Goal: Information Seeking & Learning: Learn about a topic

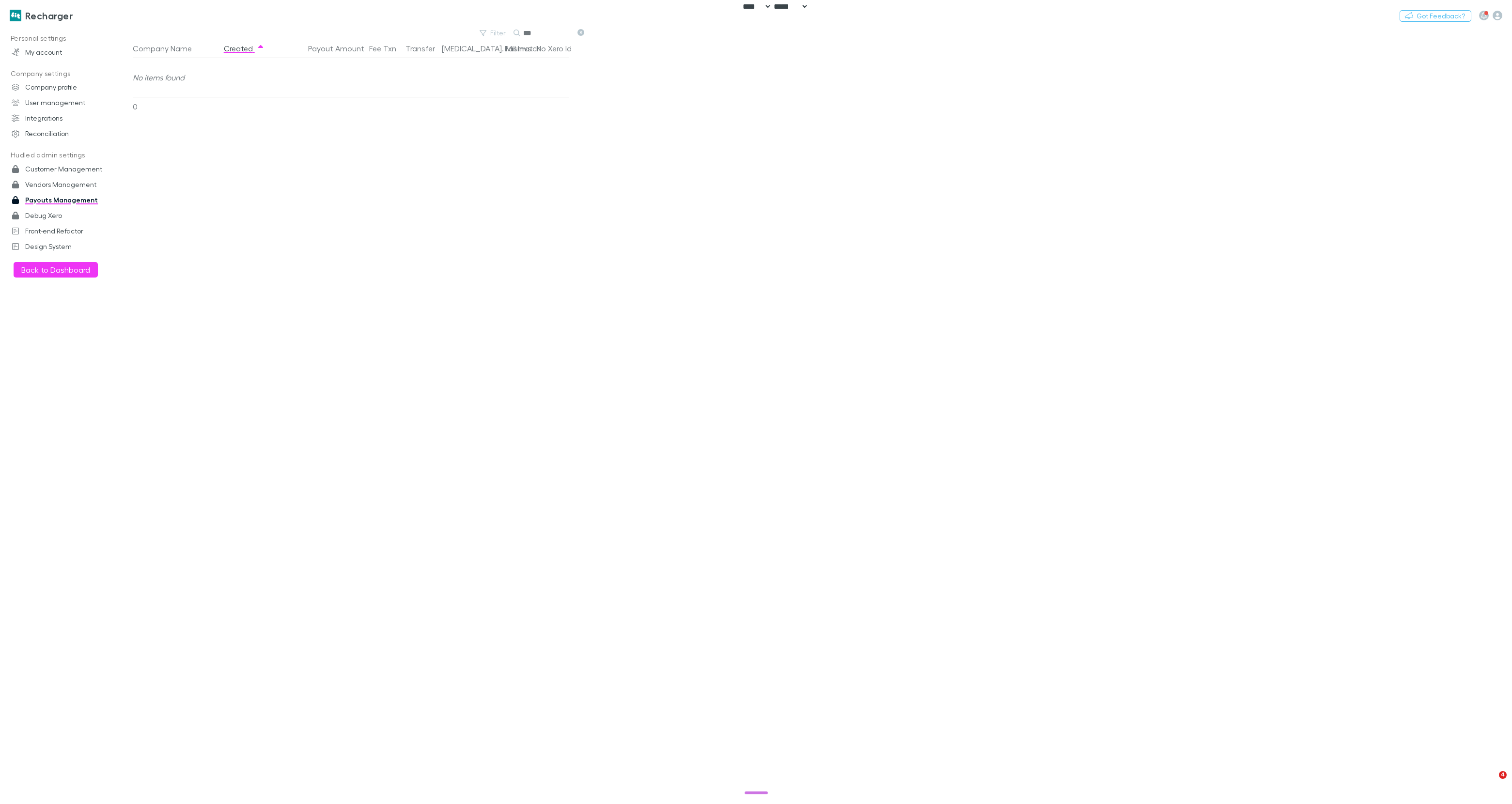
select select "****"
click at [57, 20] on h3 "Recharger" at bounding box center [49, 16] width 48 height 12
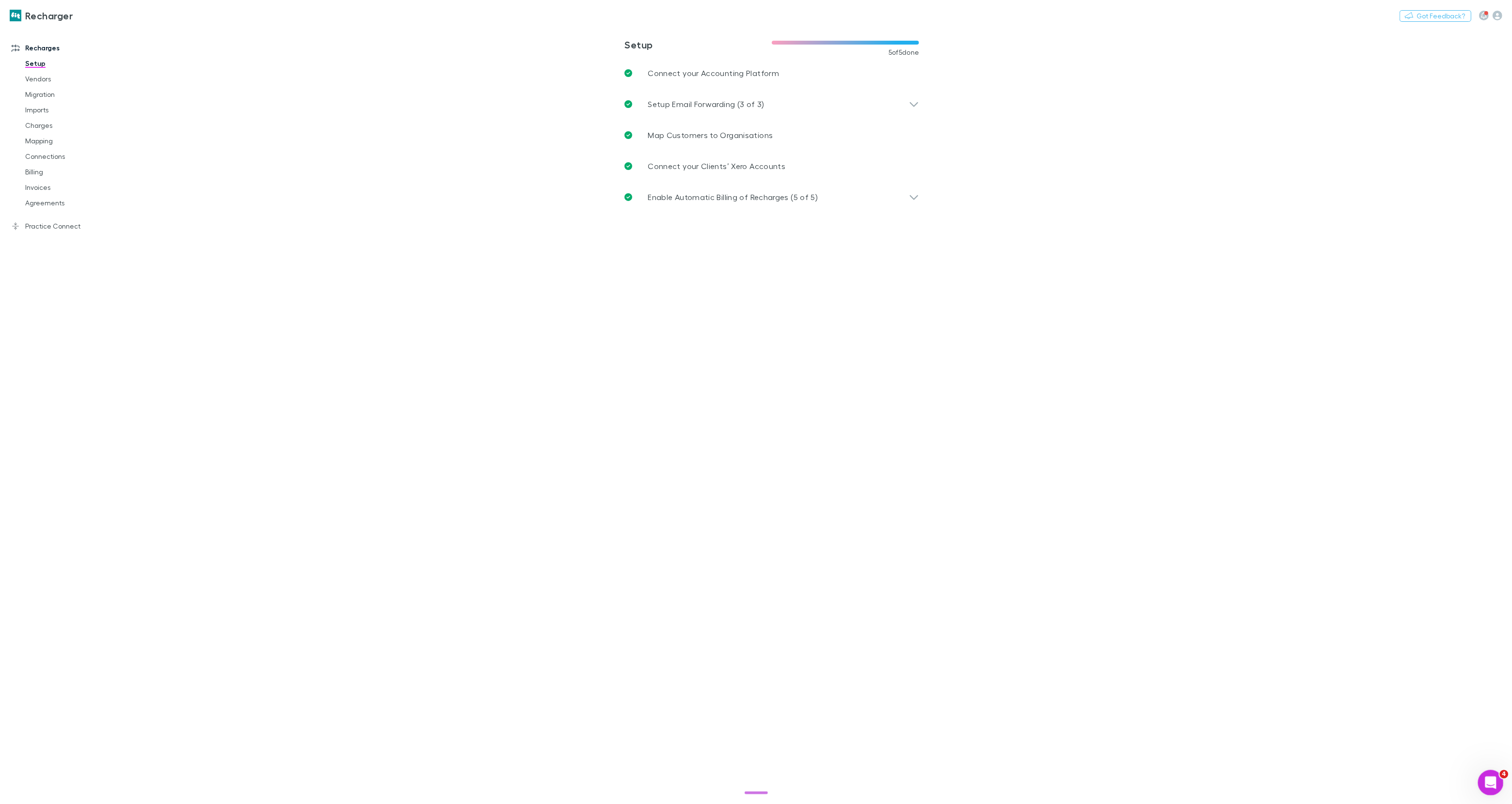
click at [1479, 773] on div "Open Intercom Messenger" at bounding box center [1489, 782] width 23 height 23
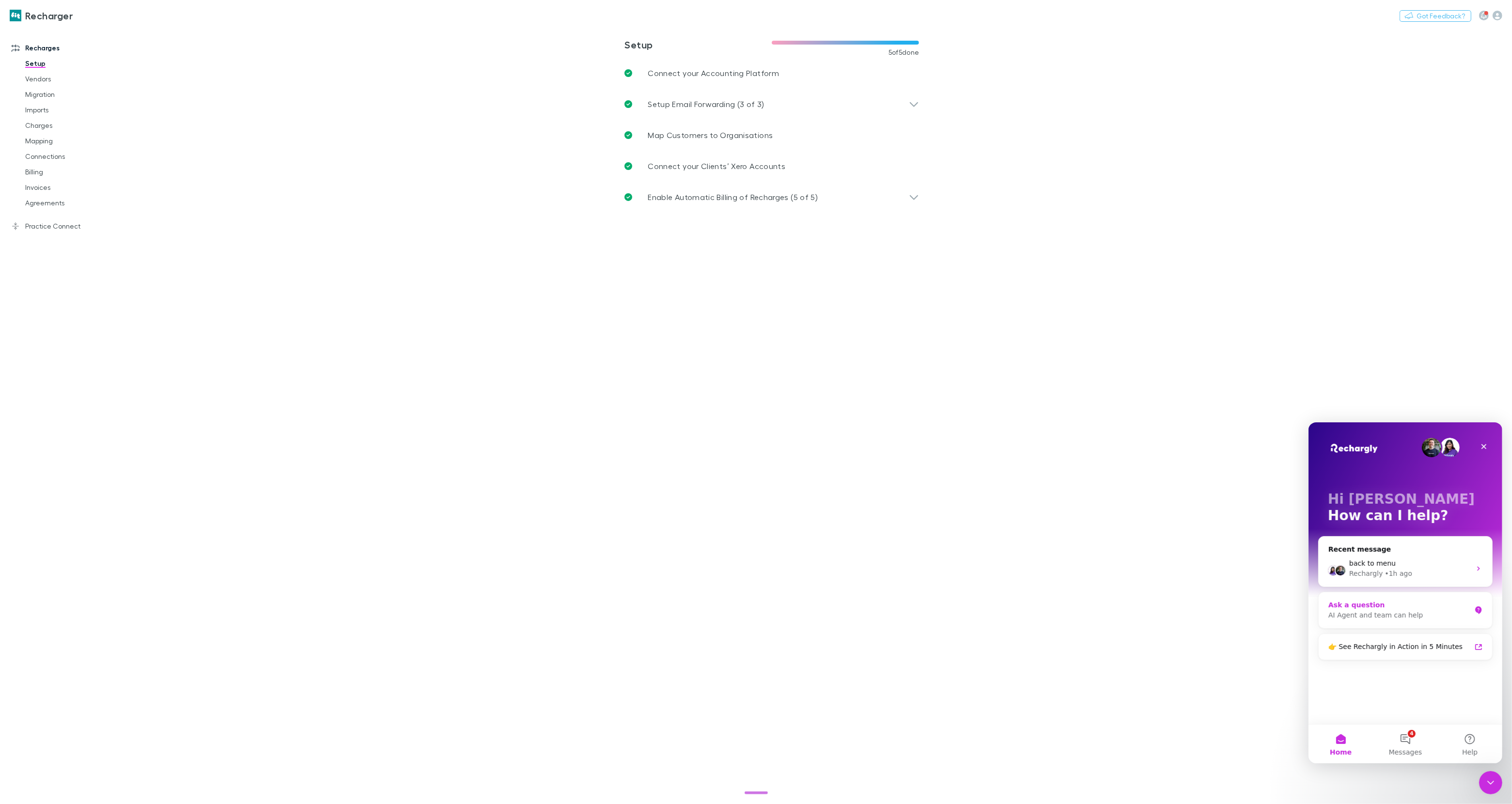
click at [1399, 612] on div "AI Agent and team can help" at bounding box center [1399, 614] width 143 height 10
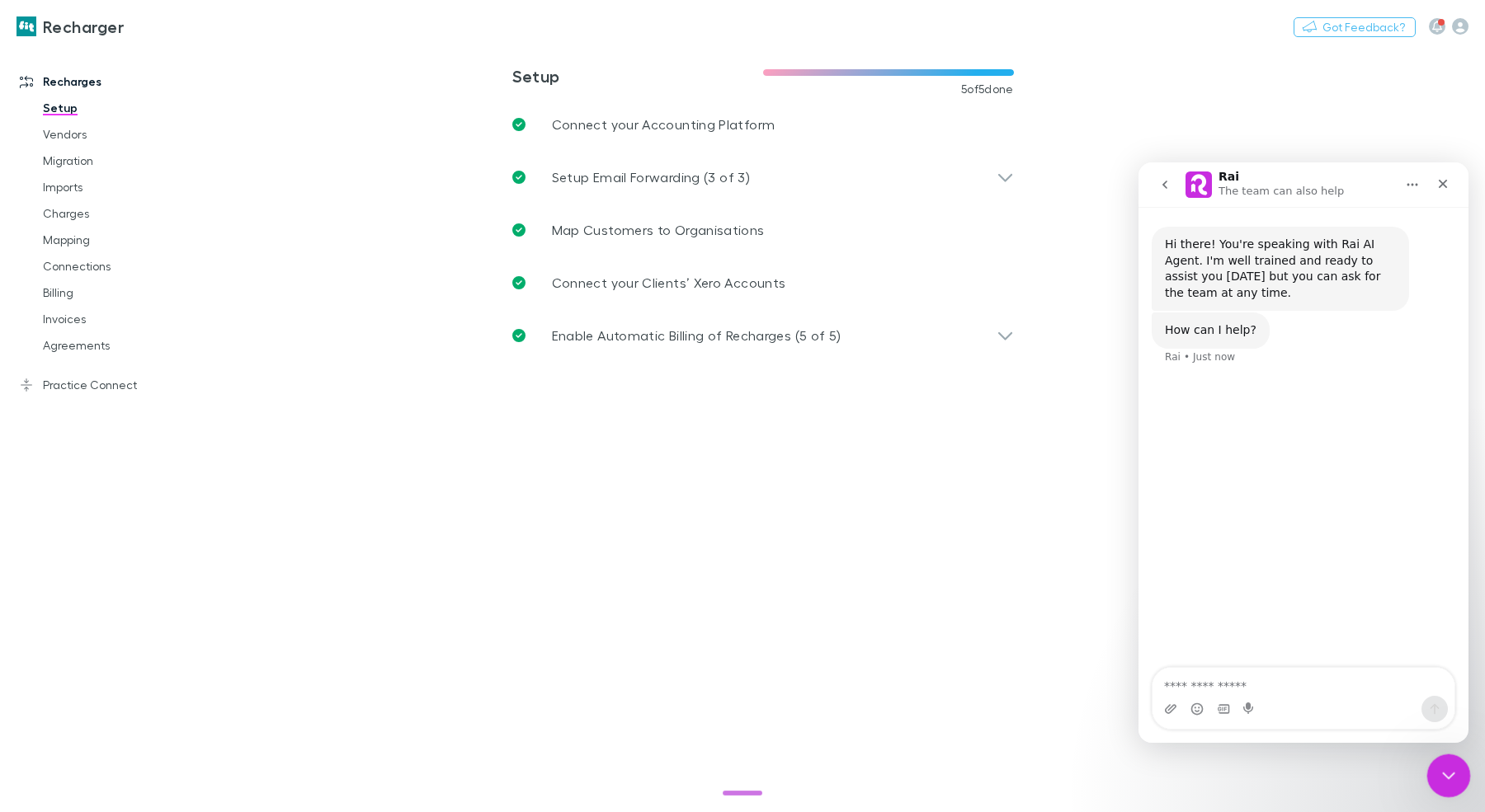
click at [1451, 776] on icon "Close Intercom Messenger" at bounding box center [1446, 773] width 20 height 20
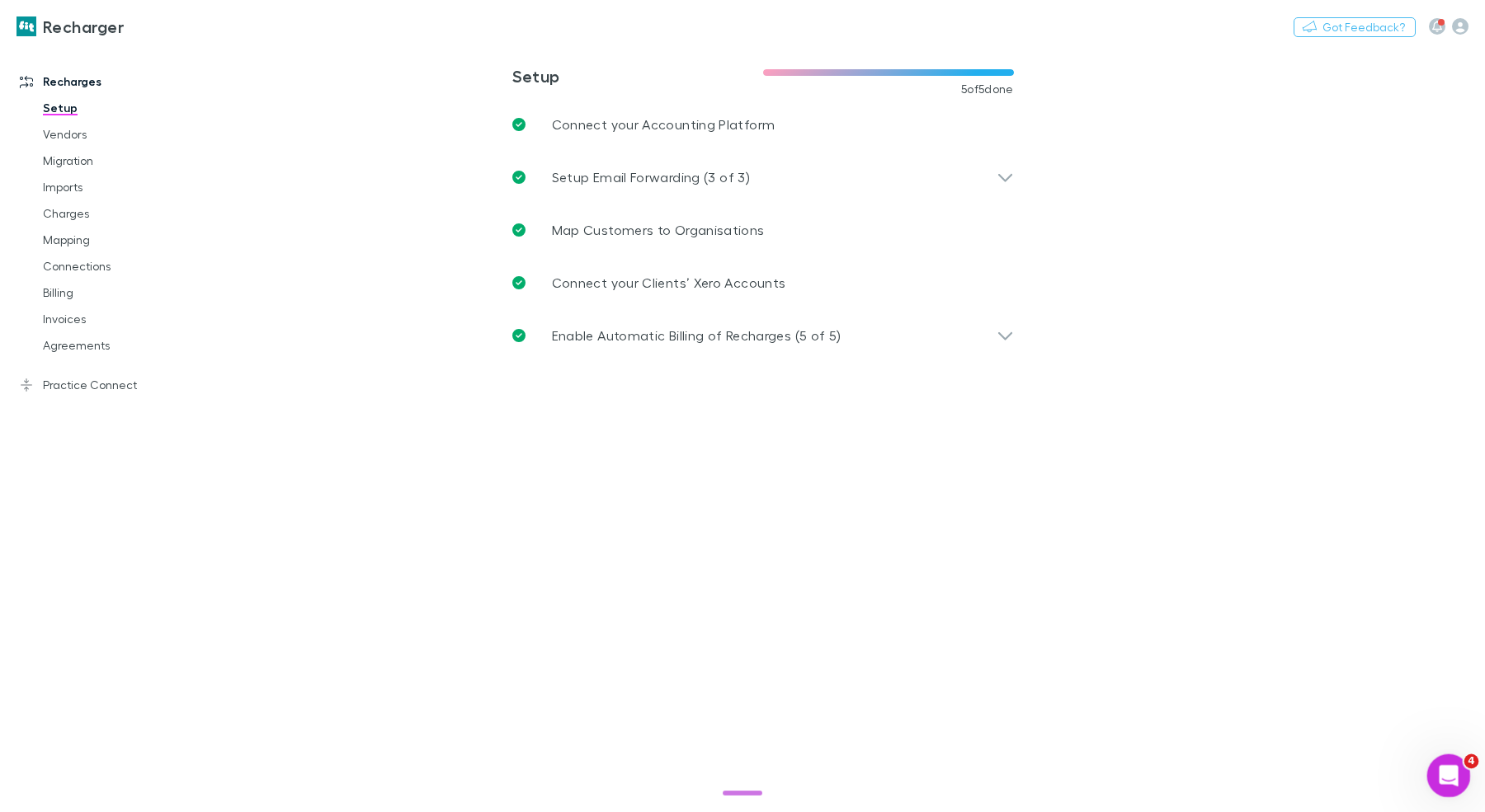
click at [1448, 781] on icon "Open Intercom Messenger" at bounding box center [1446, 773] width 27 height 27
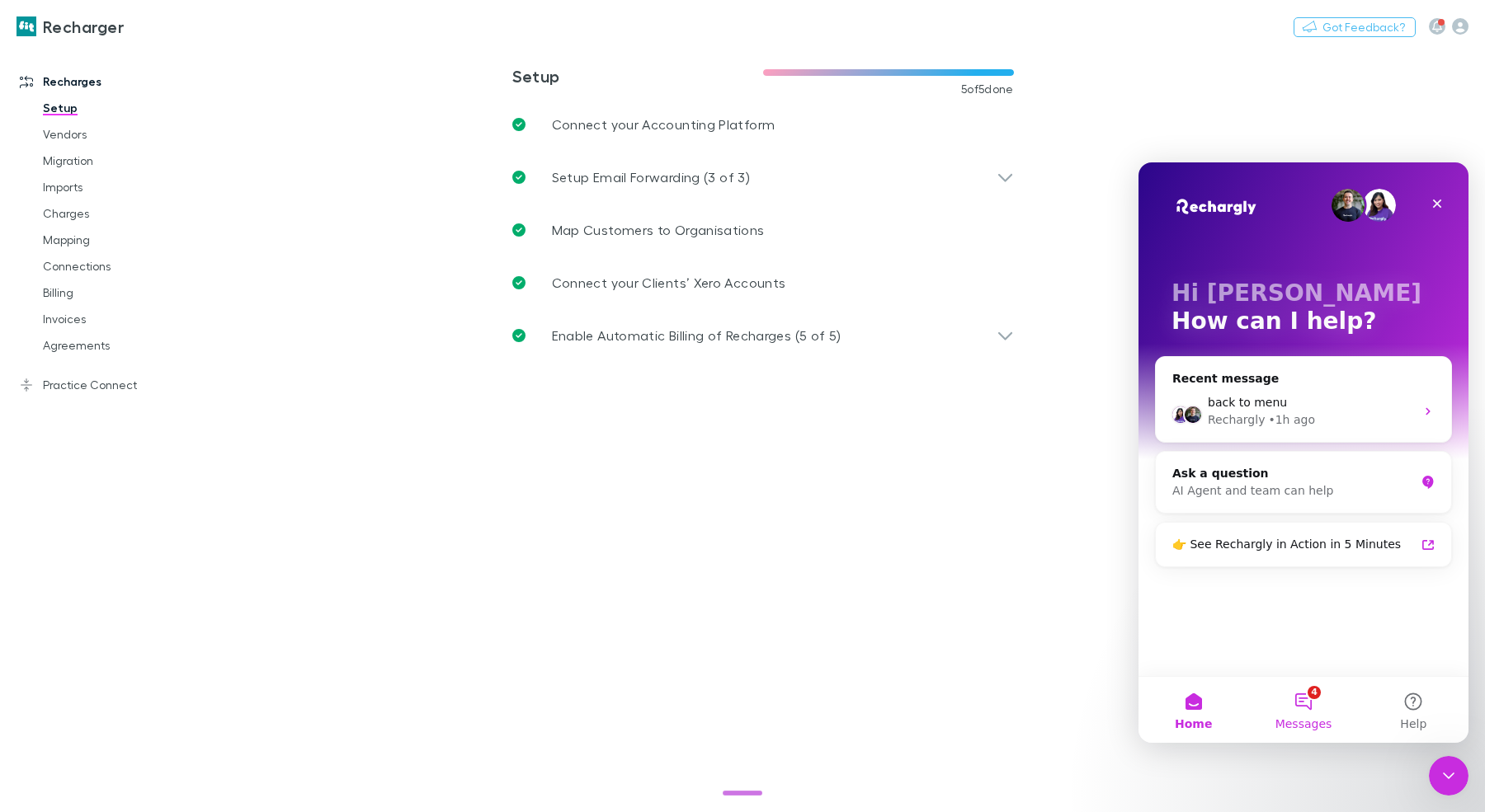
click at [1311, 713] on button "4 Messages" at bounding box center [1303, 710] width 110 height 66
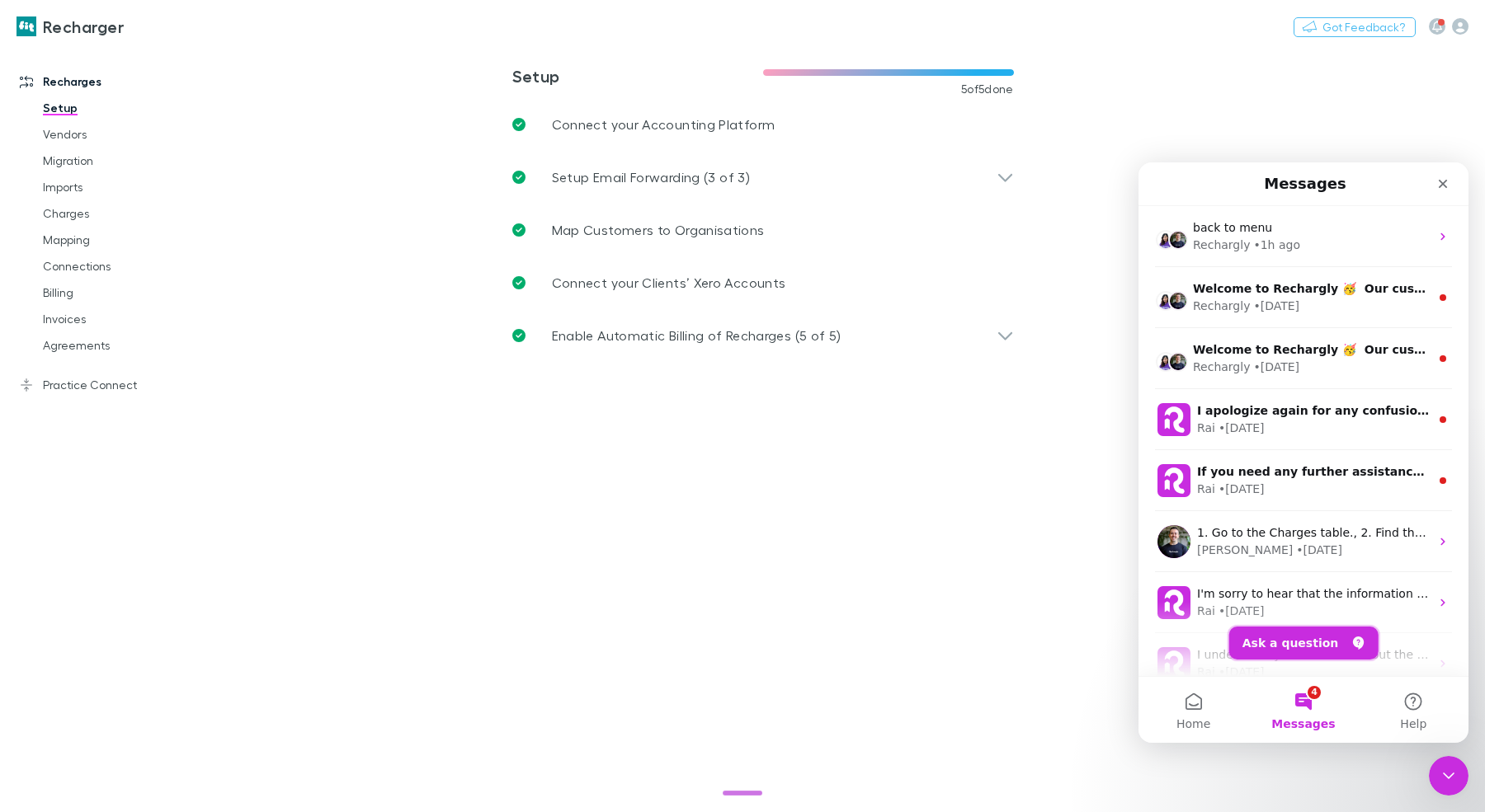
click at [1284, 645] on button "Ask a question" at bounding box center [1303, 642] width 149 height 33
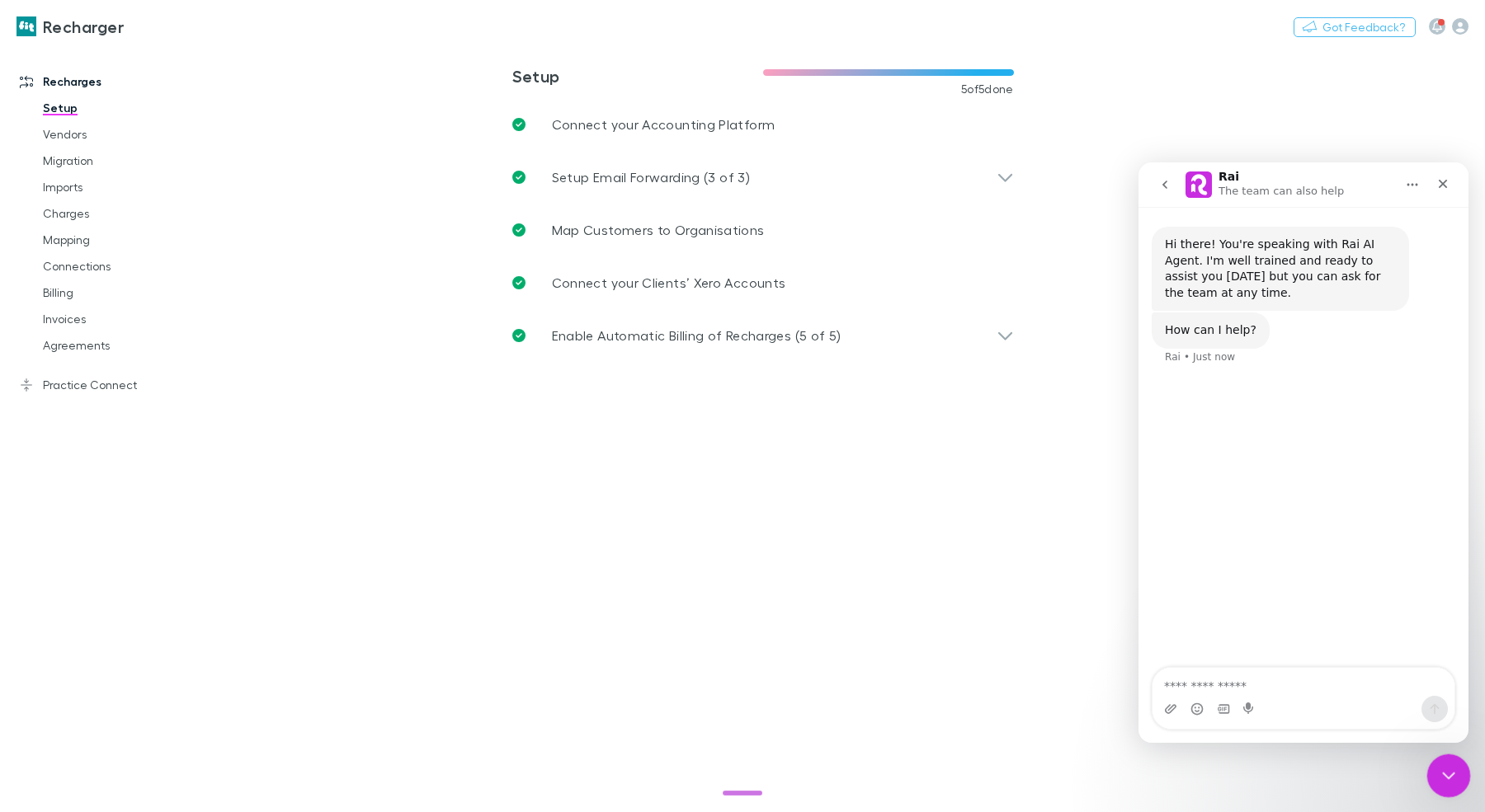
drag, startPoint x: 1449, startPoint y: 775, endPoint x: 2863, endPoint y: 1480, distance: 1580.0
click at [1451, 775] on icon "Close Intercom Messenger" at bounding box center [1446, 773] width 20 height 20
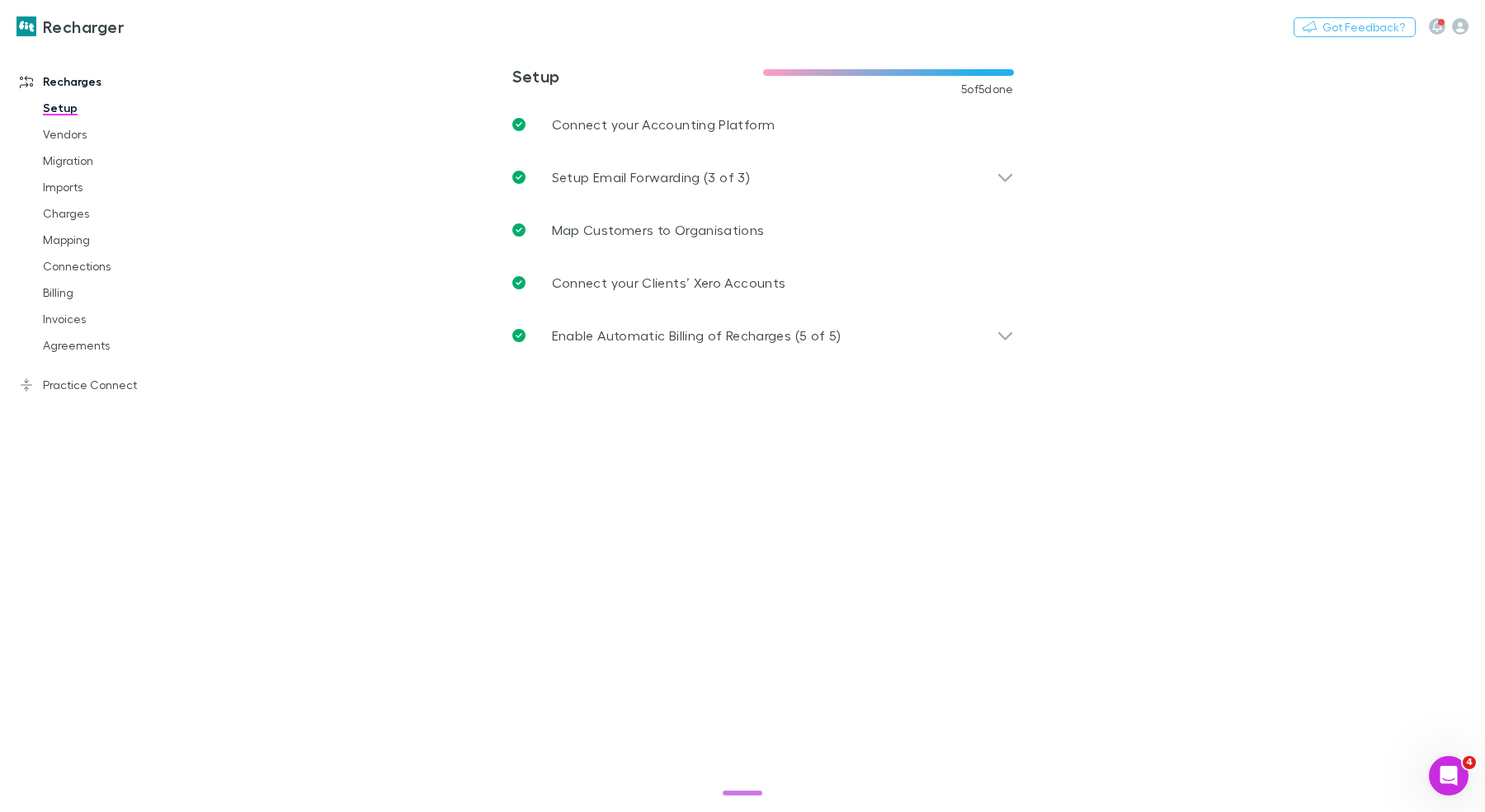
click at [1458, 808] on main "**********" at bounding box center [848, 428] width 1273 height 766
click at [1461, 794] on body "**********" at bounding box center [742, 406] width 1485 height 812
click at [1442, 761] on icon "Open Intercom Messenger" at bounding box center [1446, 773] width 27 height 27
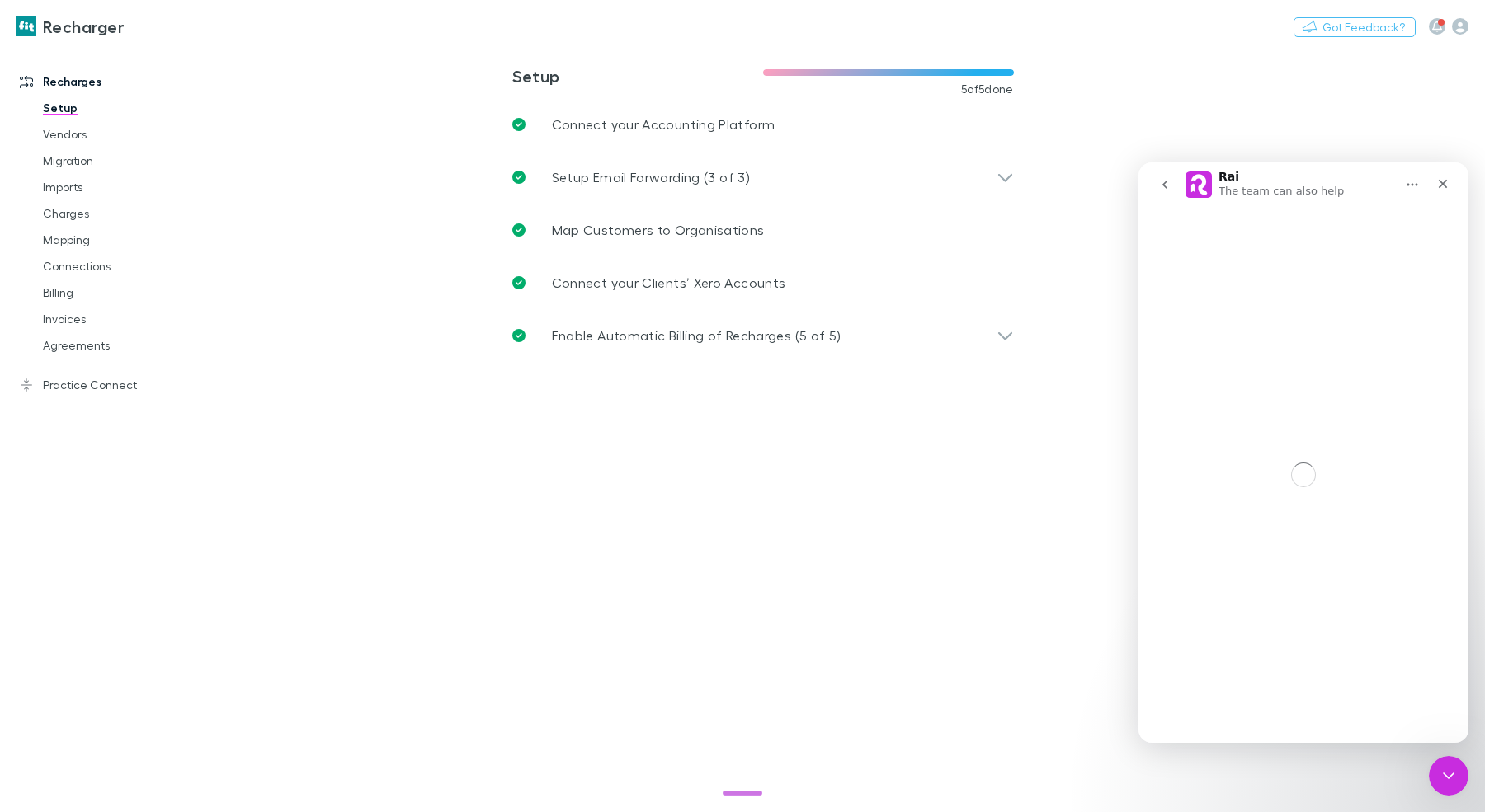
click at [1414, 184] on icon "Home" at bounding box center [1411, 184] width 13 height 13
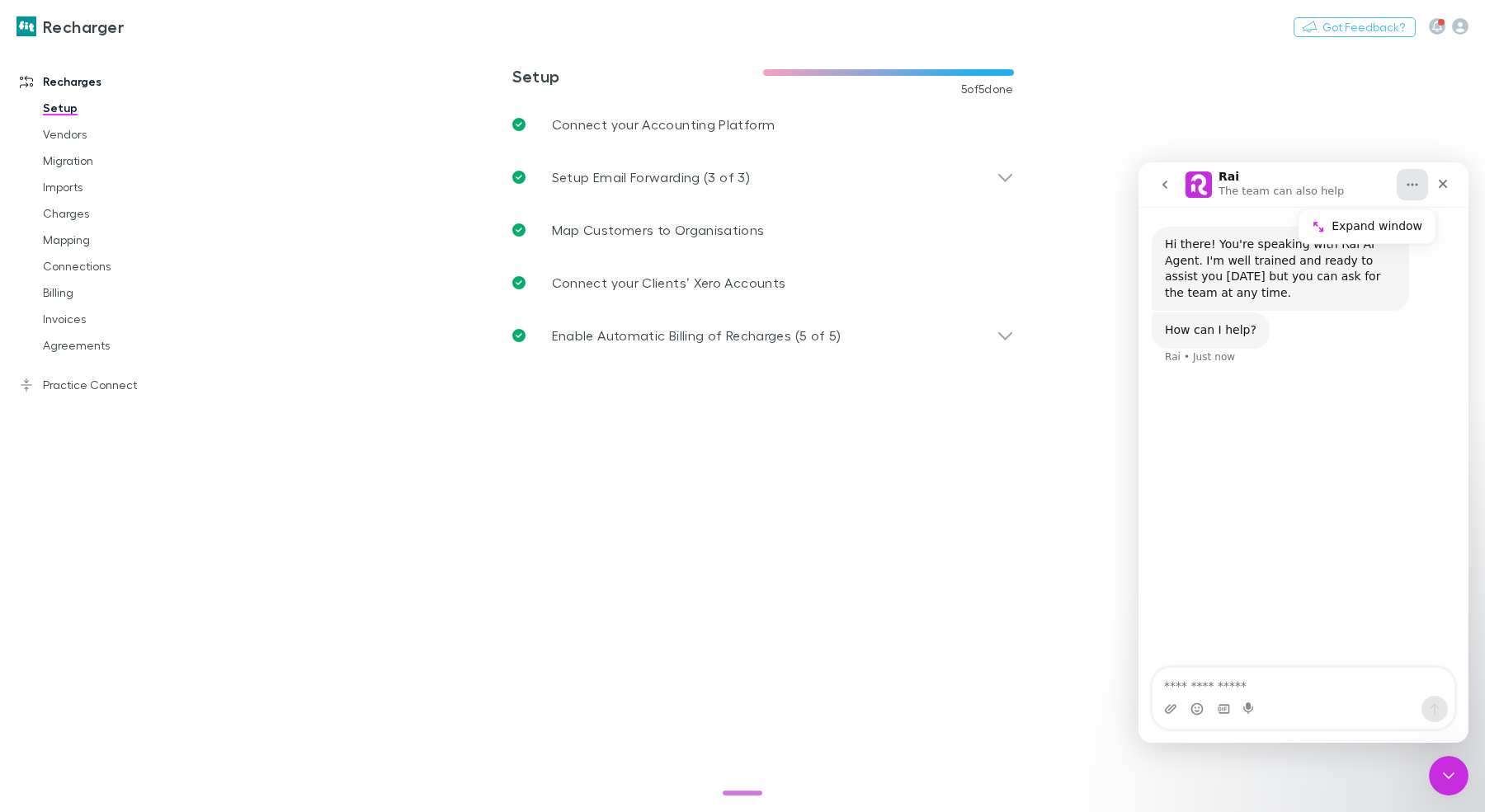
click at [1258, 472] on div "Hi there! You're speaking with Rai AI Agent. I'm well trained and ready to assi…" at bounding box center [1303, 437] width 330 height 462
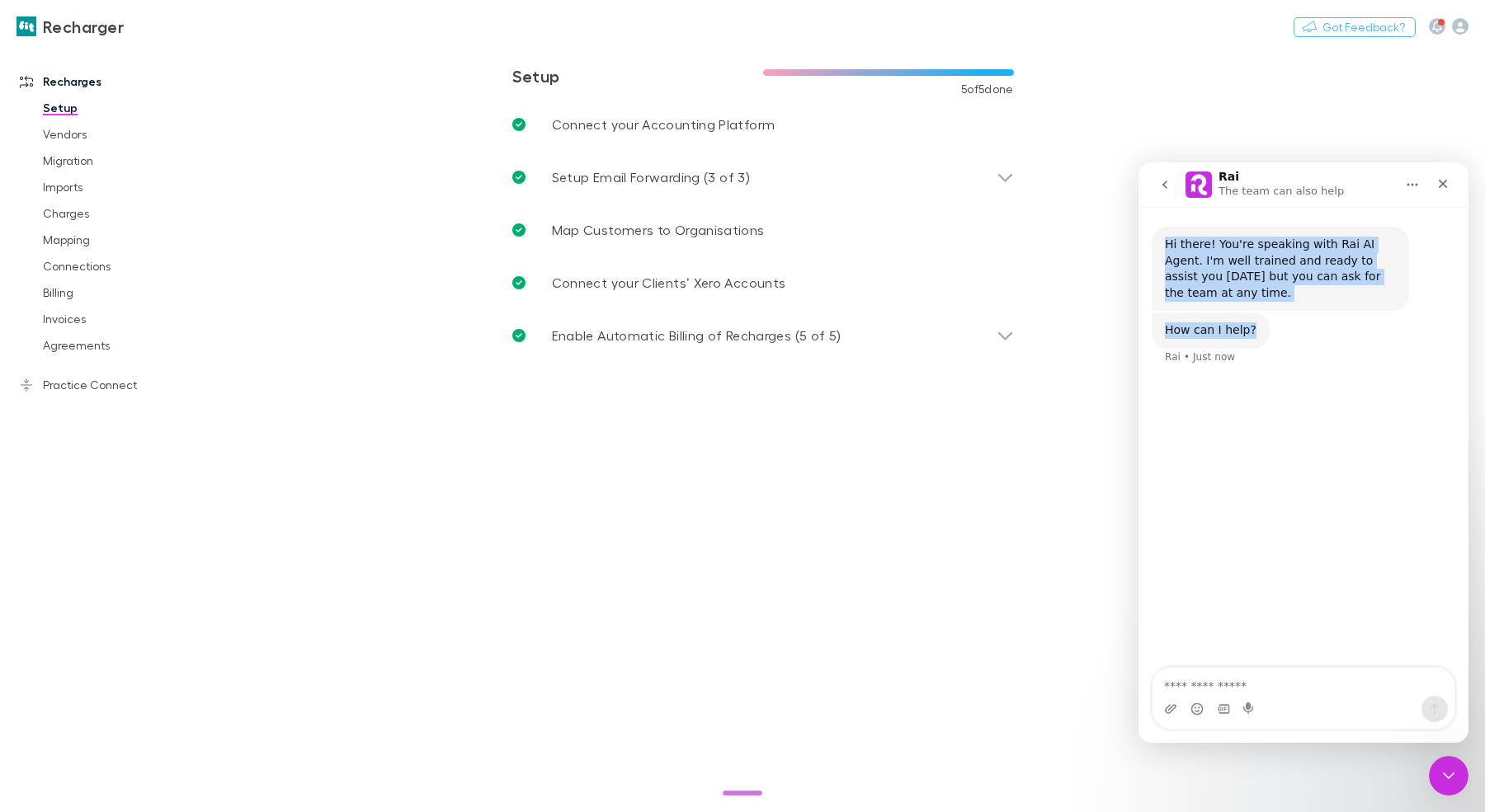
drag, startPoint x: 1286, startPoint y: 351, endPoint x: 1153, endPoint y: 247, distance: 168.8
click at [1153, 247] on div "Hi there! You're speaking with Rai AI Agent. I'm well trained and ready to assi…" at bounding box center [1303, 306] width 304 height 158
copy div "Hi there! You're speaking with Rai AI Agent. I'm well trained and ready to assi…"
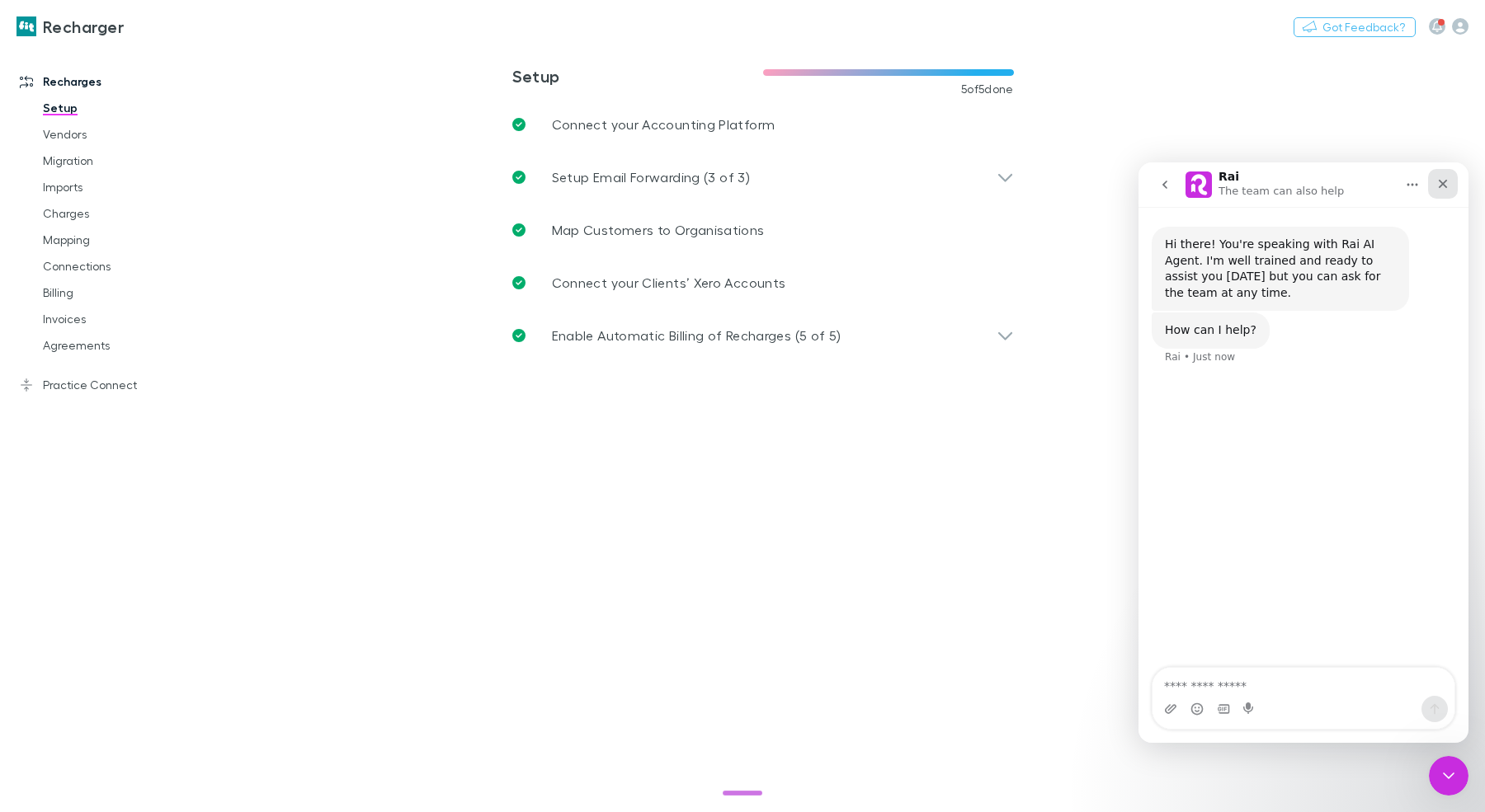
click at [1436, 175] on div "Close" at bounding box center [1443, 184] width 30 height 30
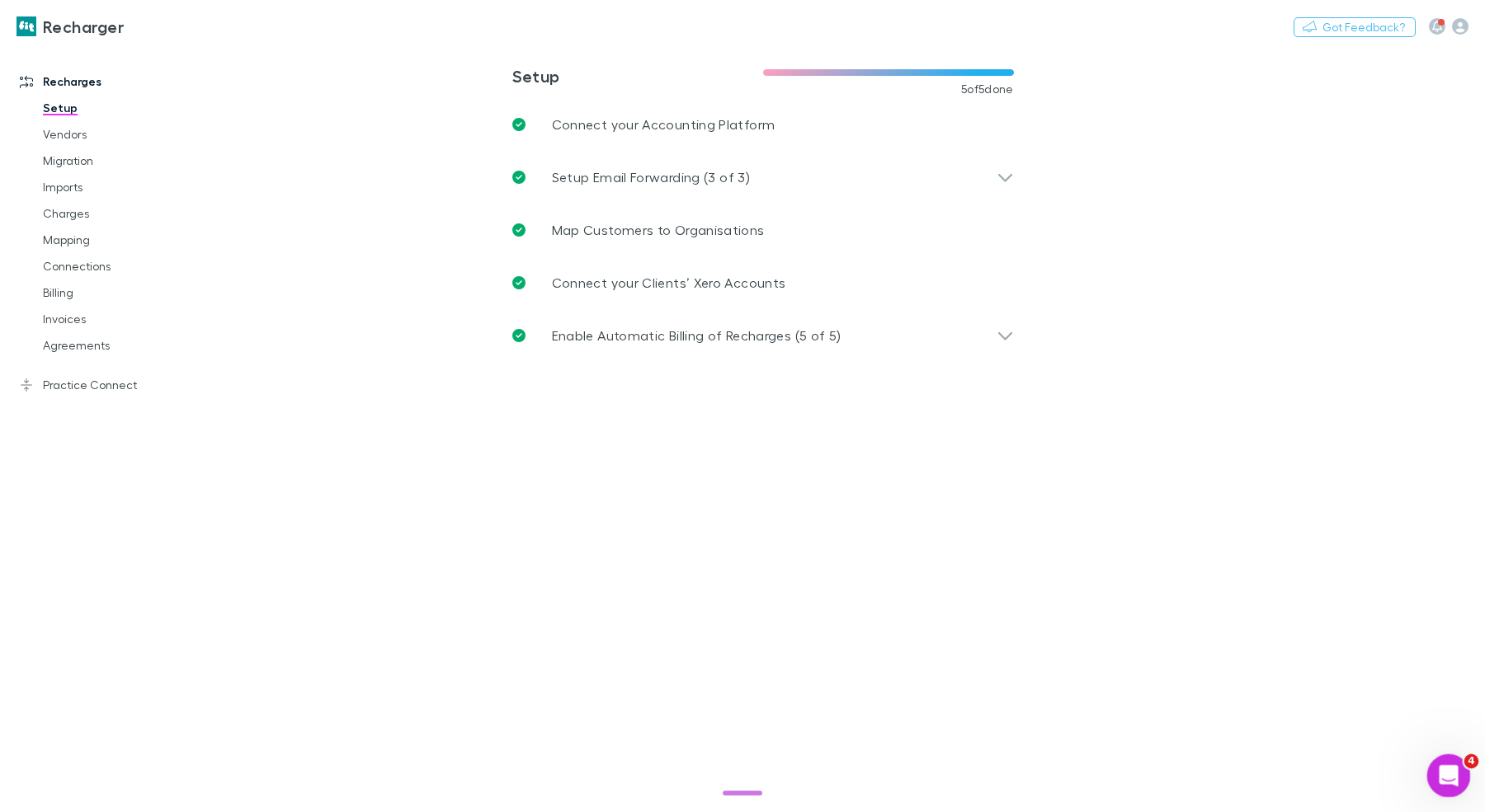
click at [1435, 778] on icon "Open Intercom Messenger" at bounding box center [1446, 773] width 27 height 27
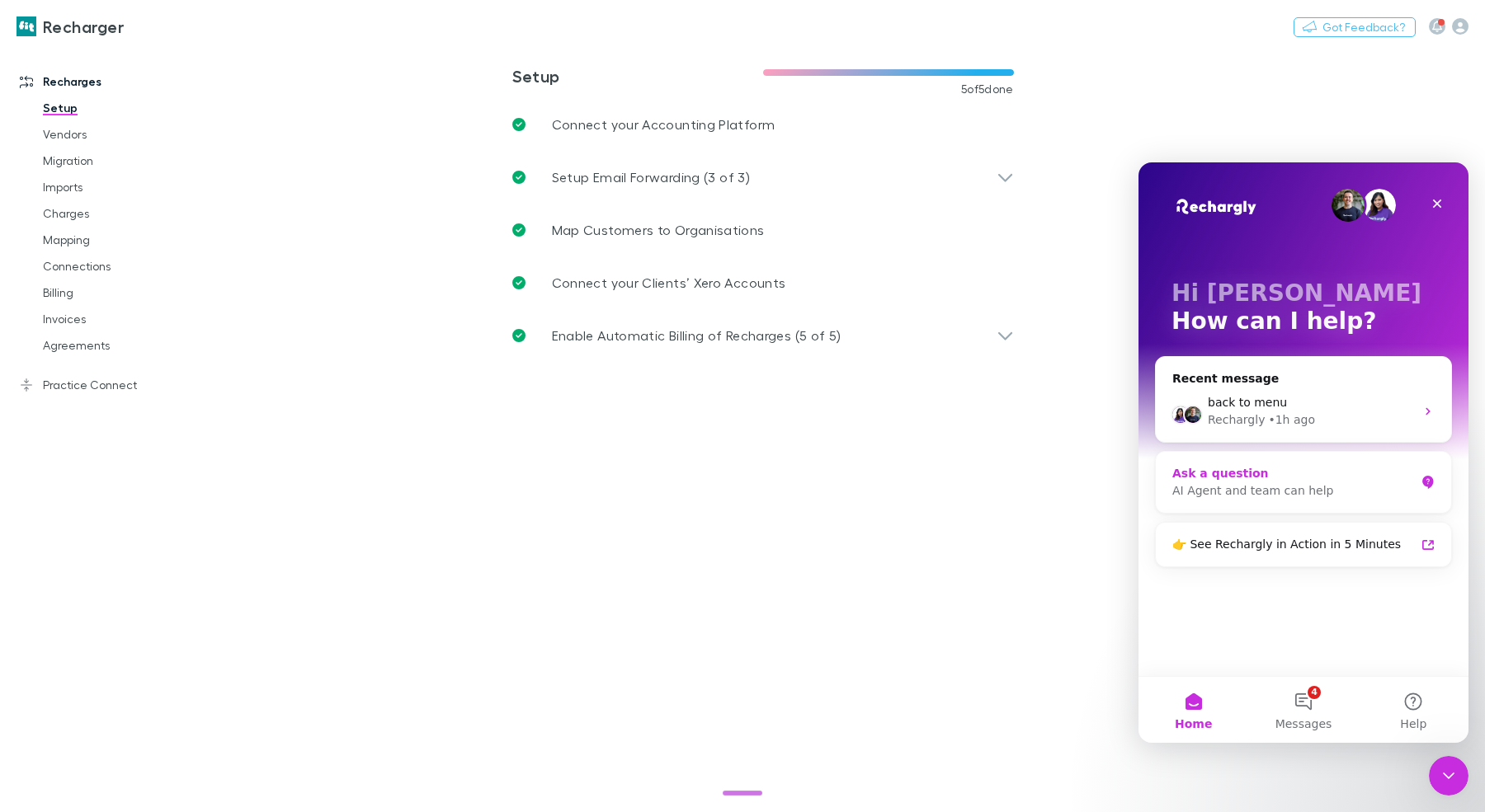
click at [1288, 492] on div "AI Agent and team can help" at bounding box center [1293, 490] width 243 height 17
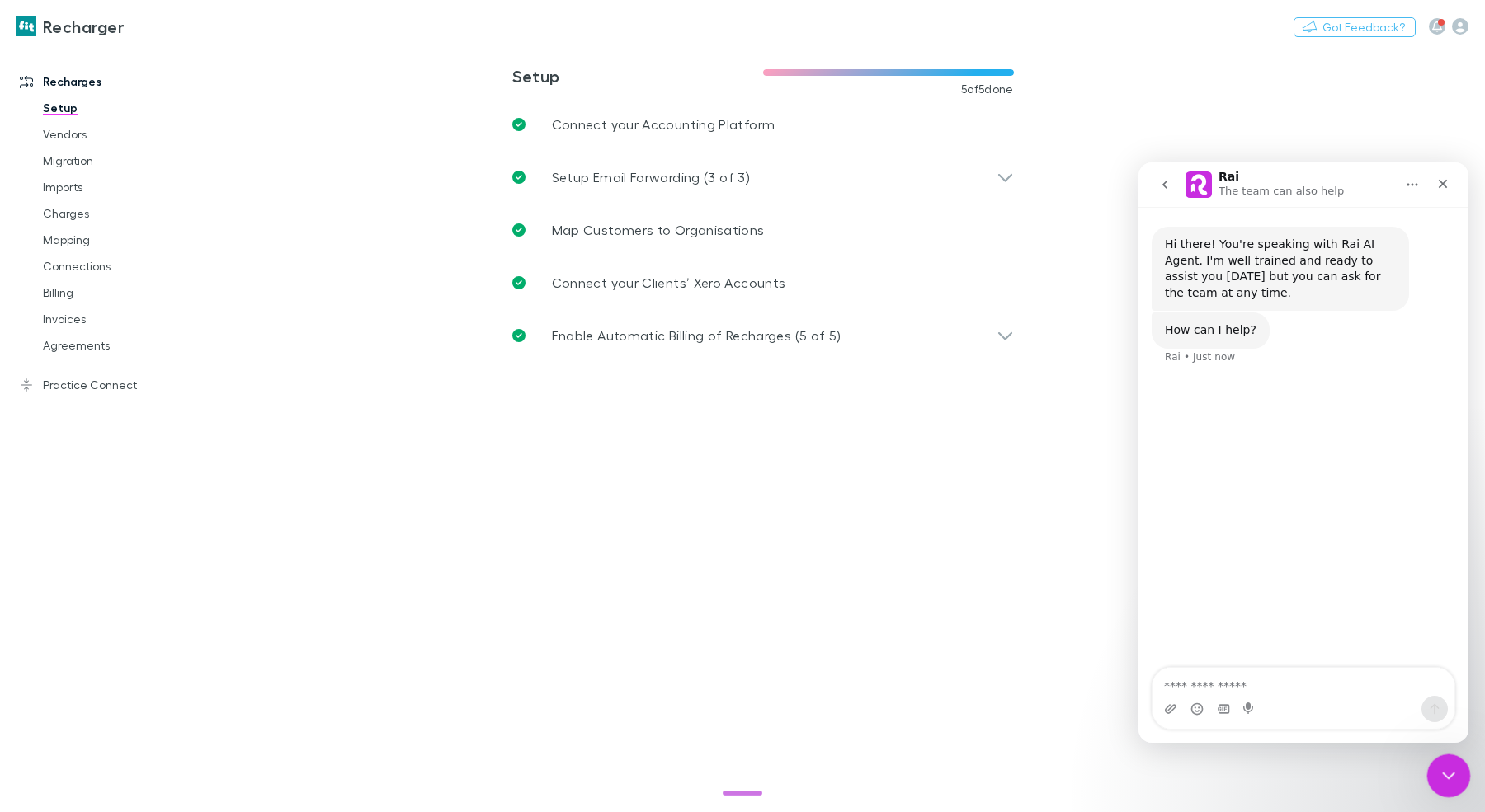
drag, startPoint x: 1435, startPoint y: 787, endPoint x: 1458, endPoint y: 777, distance: 25.1
click at [1434, 791] on div "Close Intercom Messenger" at bounding box center [1446, 773] width 40 height 40
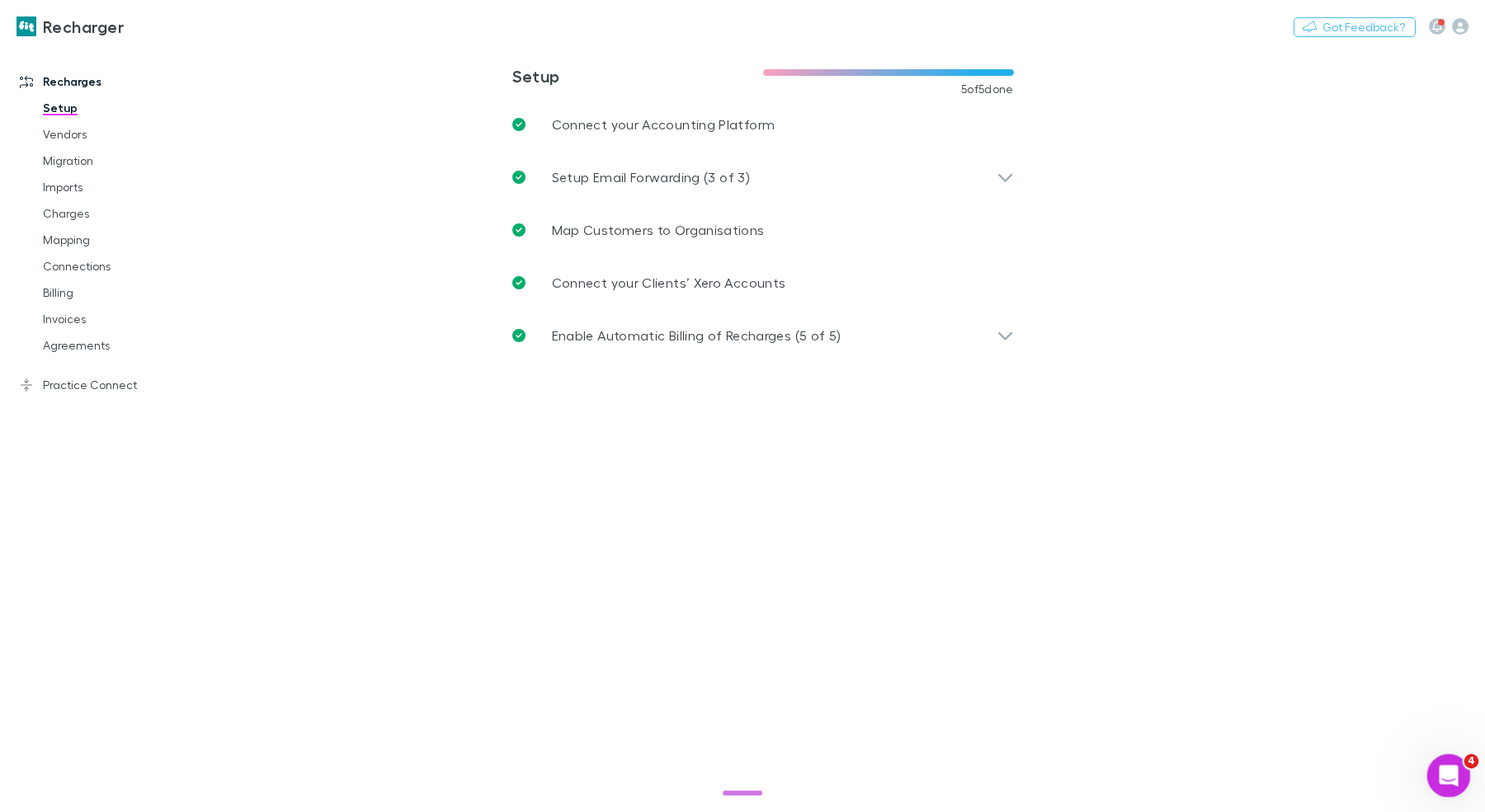
drag, startPoint x: 1429, startPoint y: 778, endPoint x: 2852, endPoint y: 1534, distance: 1611.4
click at [1426, 779] on div "Open Intercom Messenger" at bounding box center [1446, 773] width 54 height 54
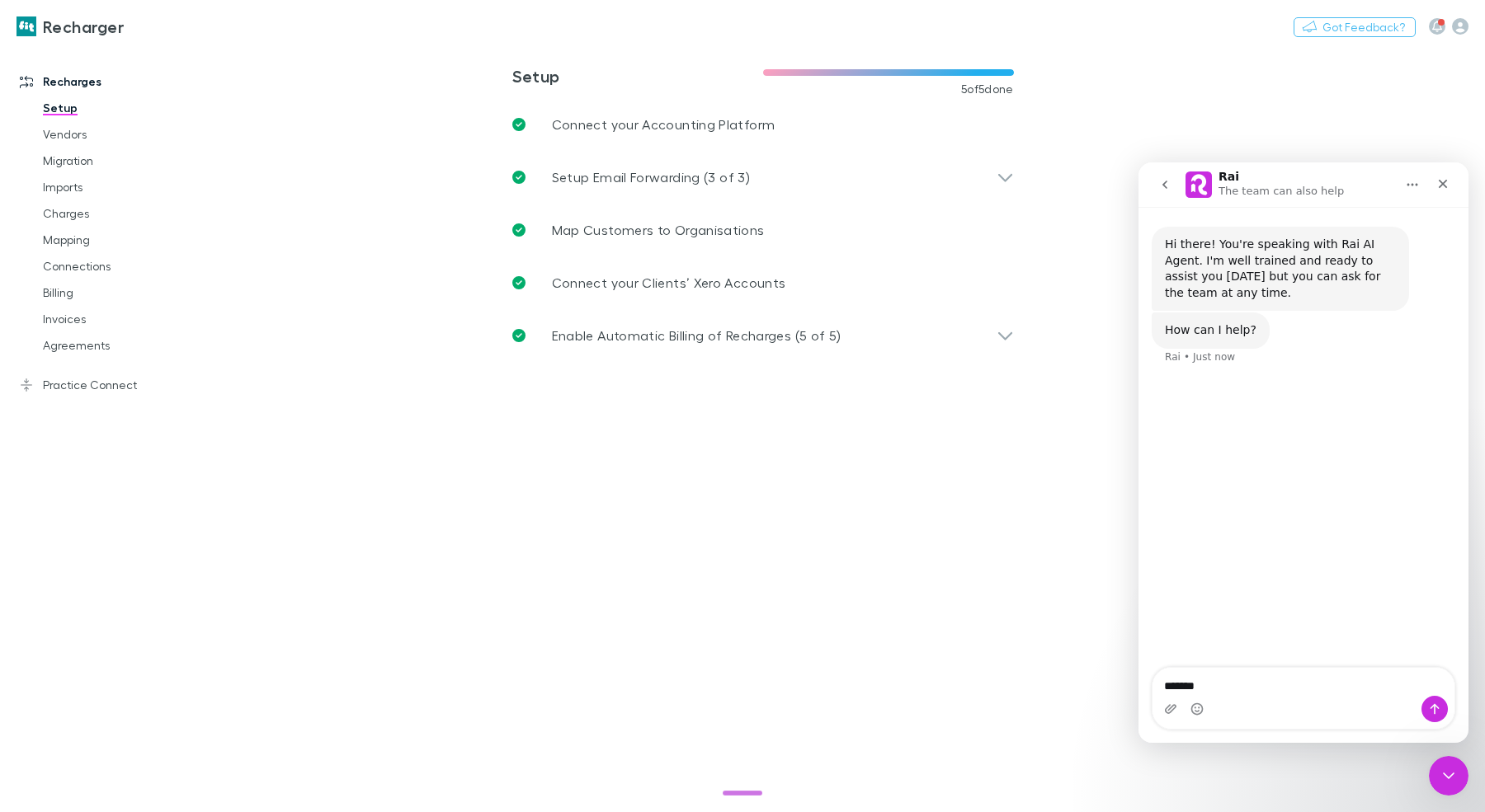
type textarea "********"
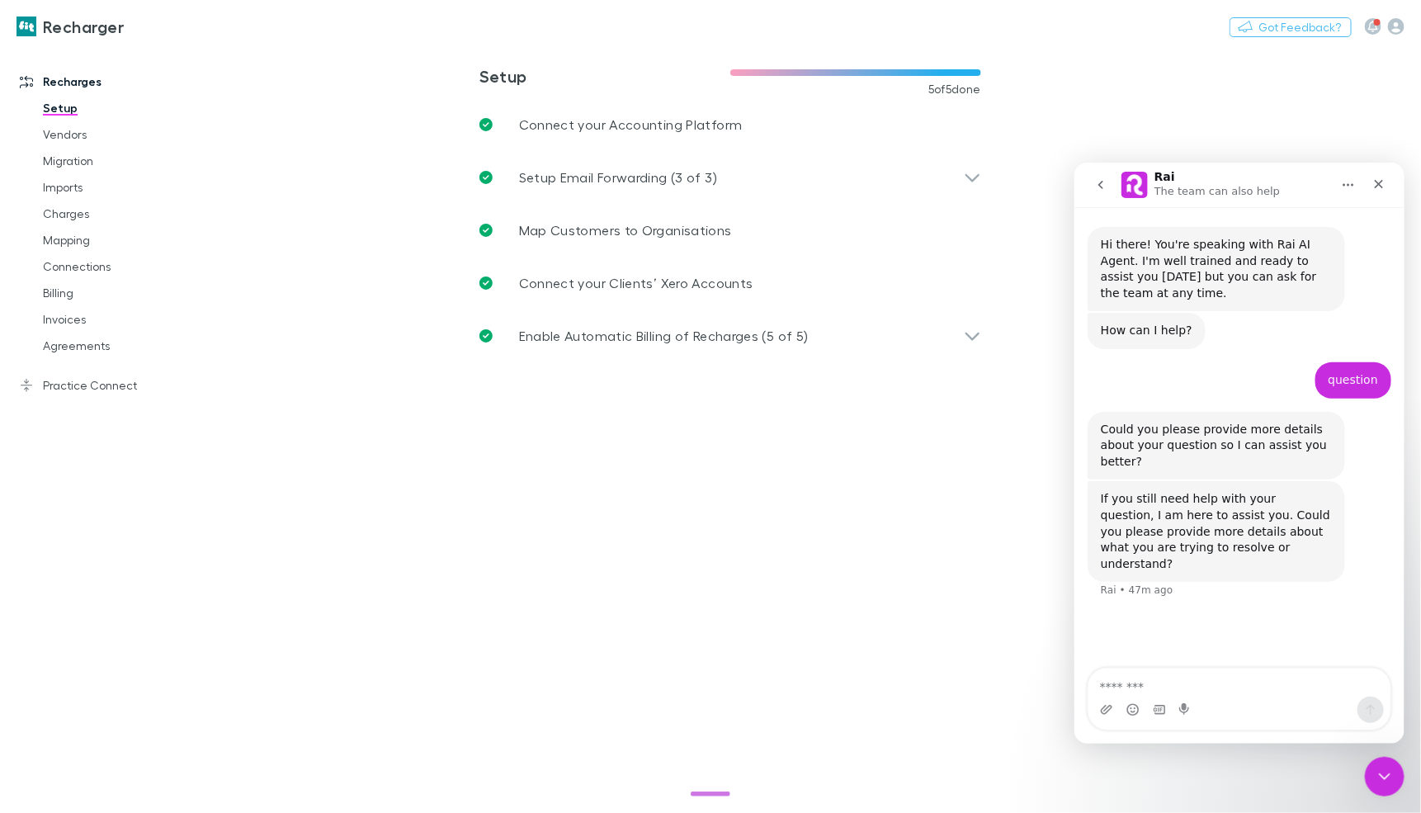
click at [1095, 177] on icon "go back" at bounding box center [1100, 183] width 13 height 13
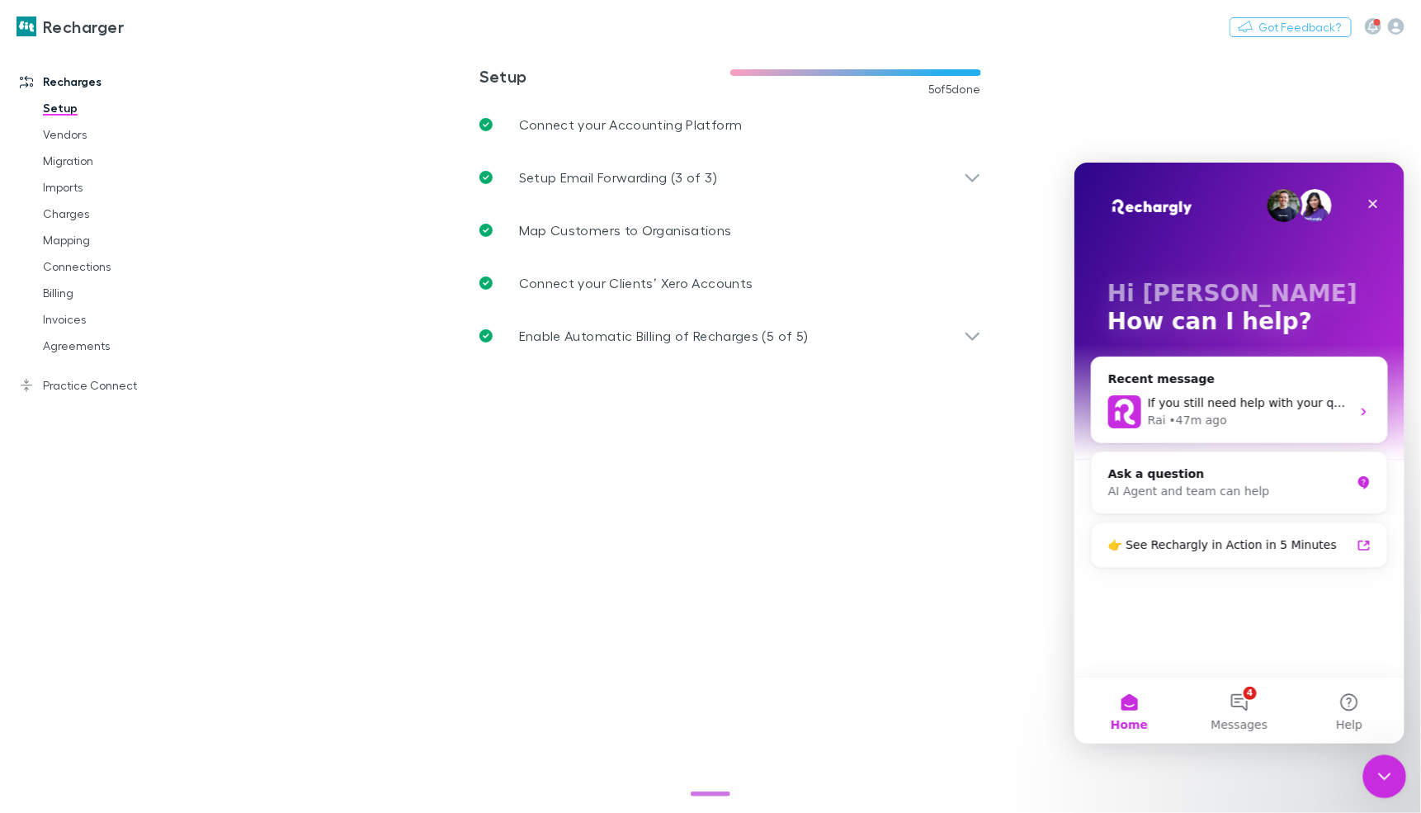
click at [1396, 780] on div "Close Intercom Messenger" at bounding box center [1383, 774] width 40 height 40
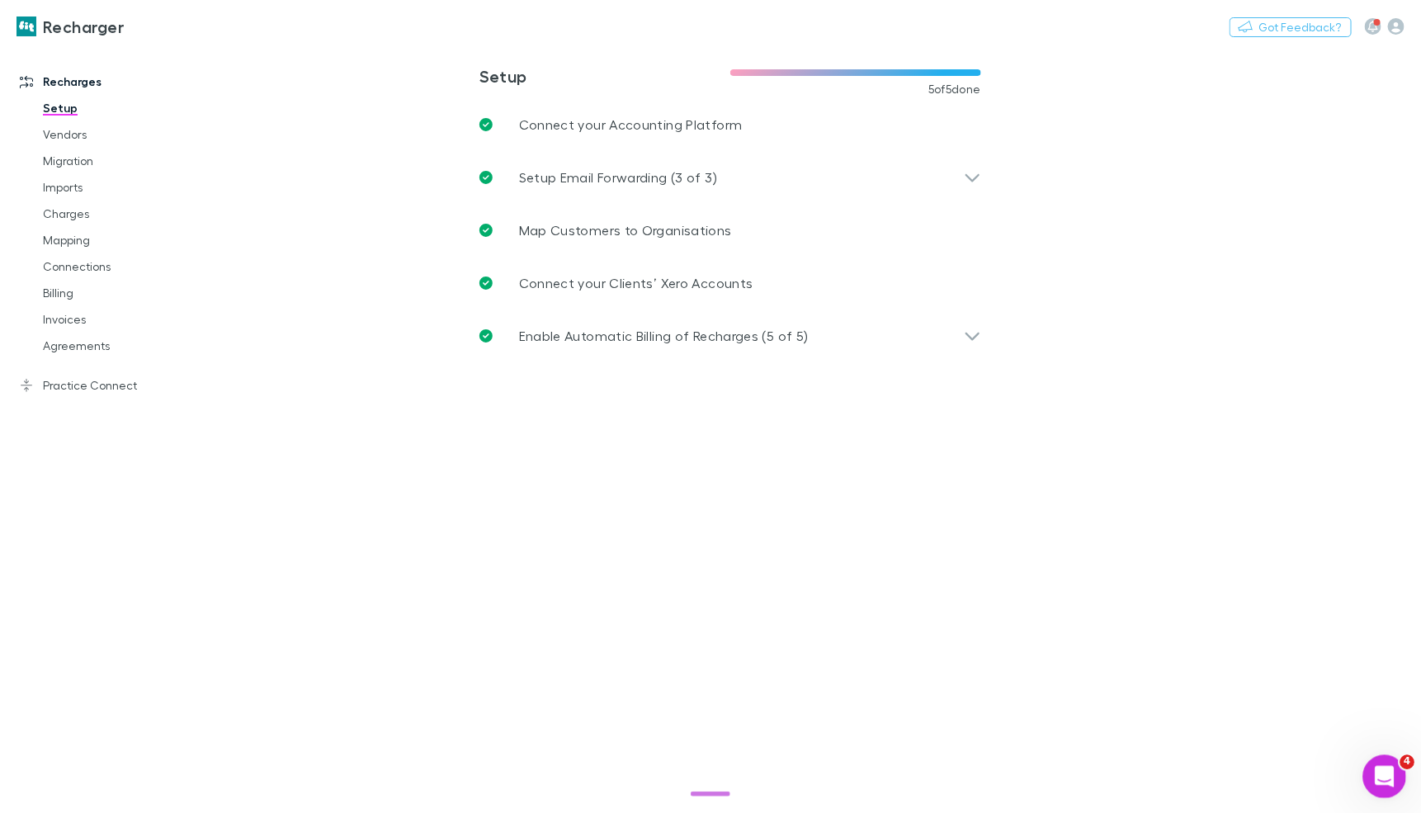
click at [1381, 763] on icon "Open Intercom Messenger" at bounding box center [1382, 774] width 27 height 27
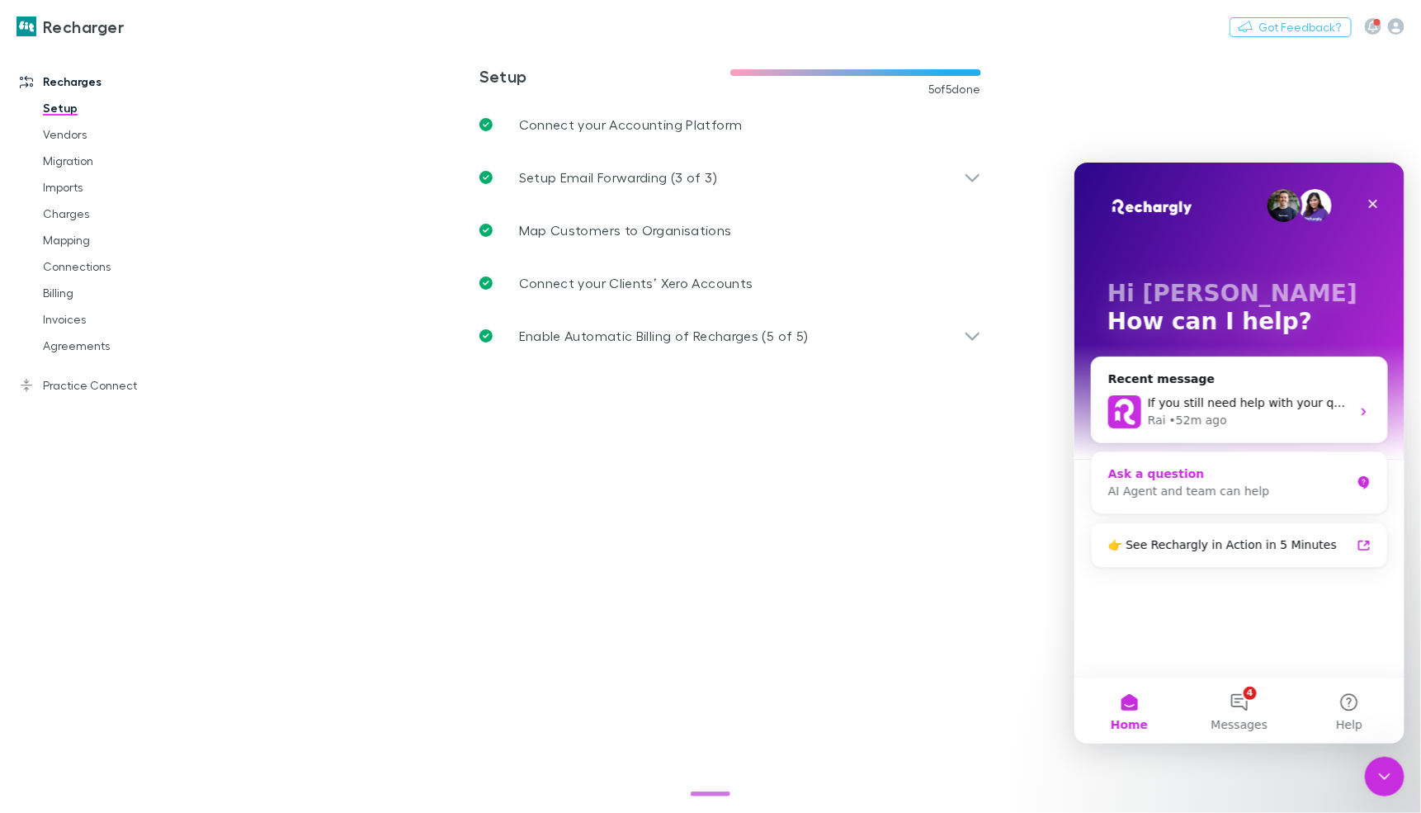
click at [1184, 485] on div "AI Agent and team can help" at bounding box center [1229, 490] width 243 height 17
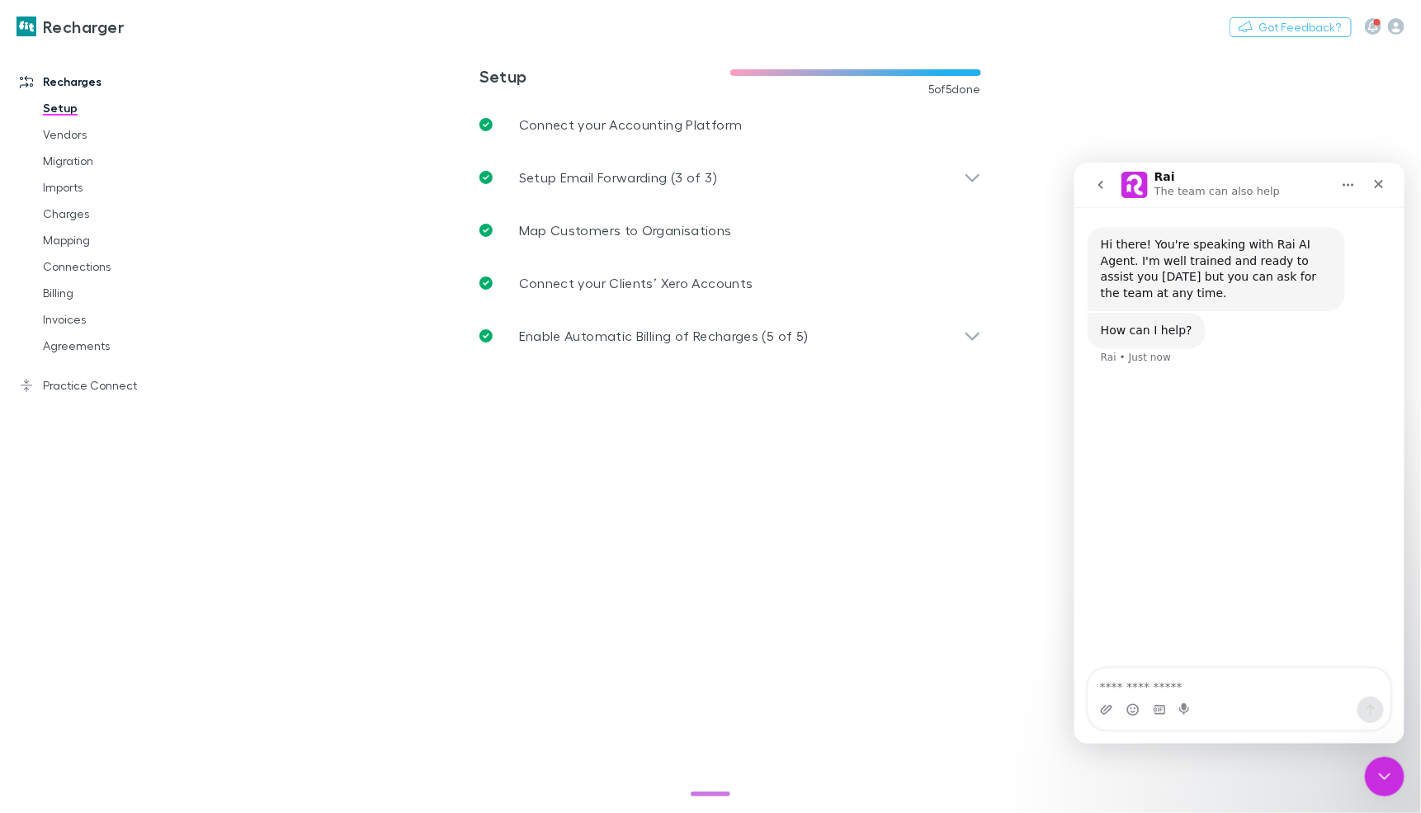
click at [1112, 182] on button "go back" at bounding box center [1100, 183] width 31 height 31
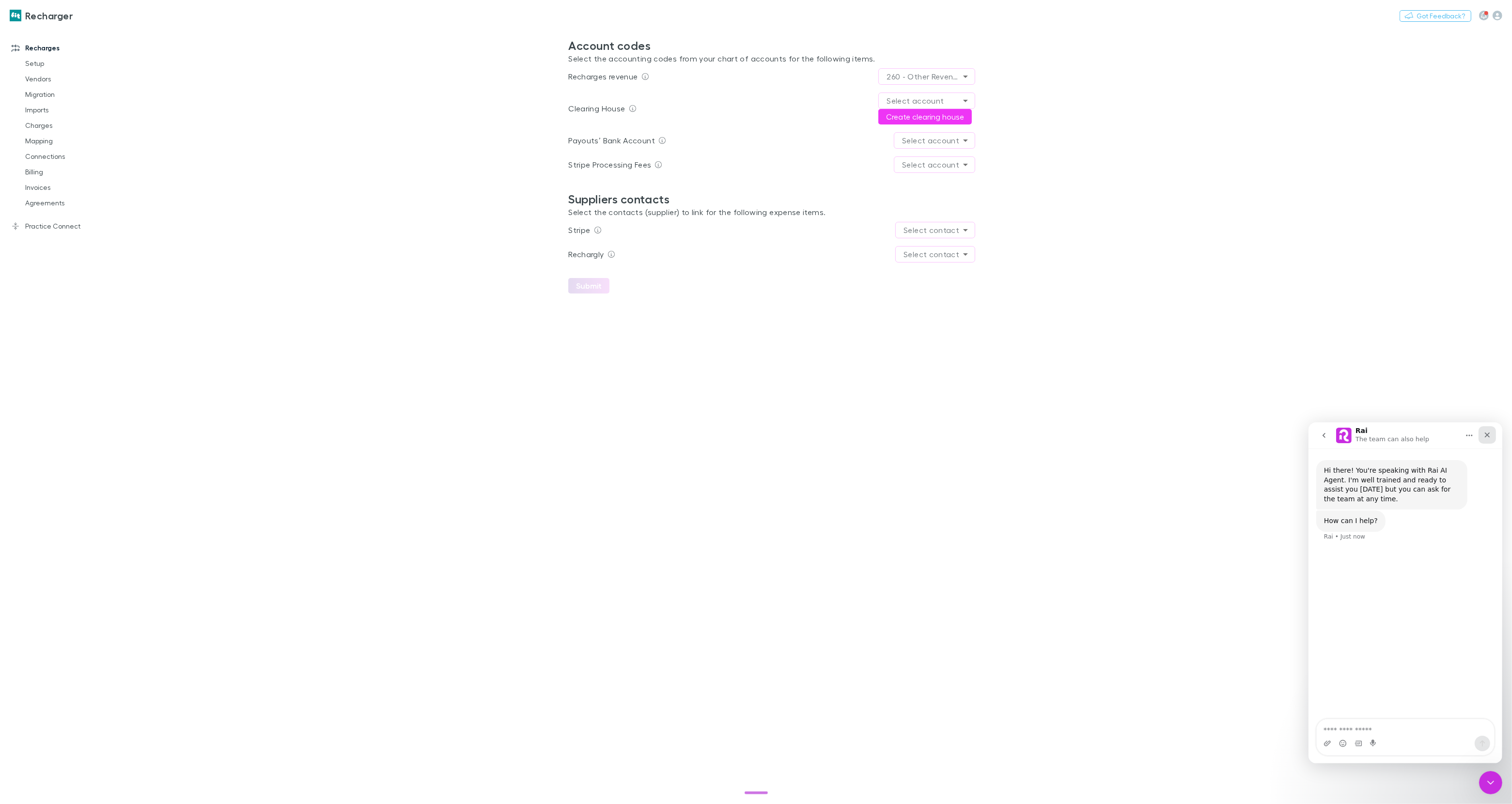
click at [1486, 435] on icon "Close" at bounding box center [1487, 434] width 5 height 5
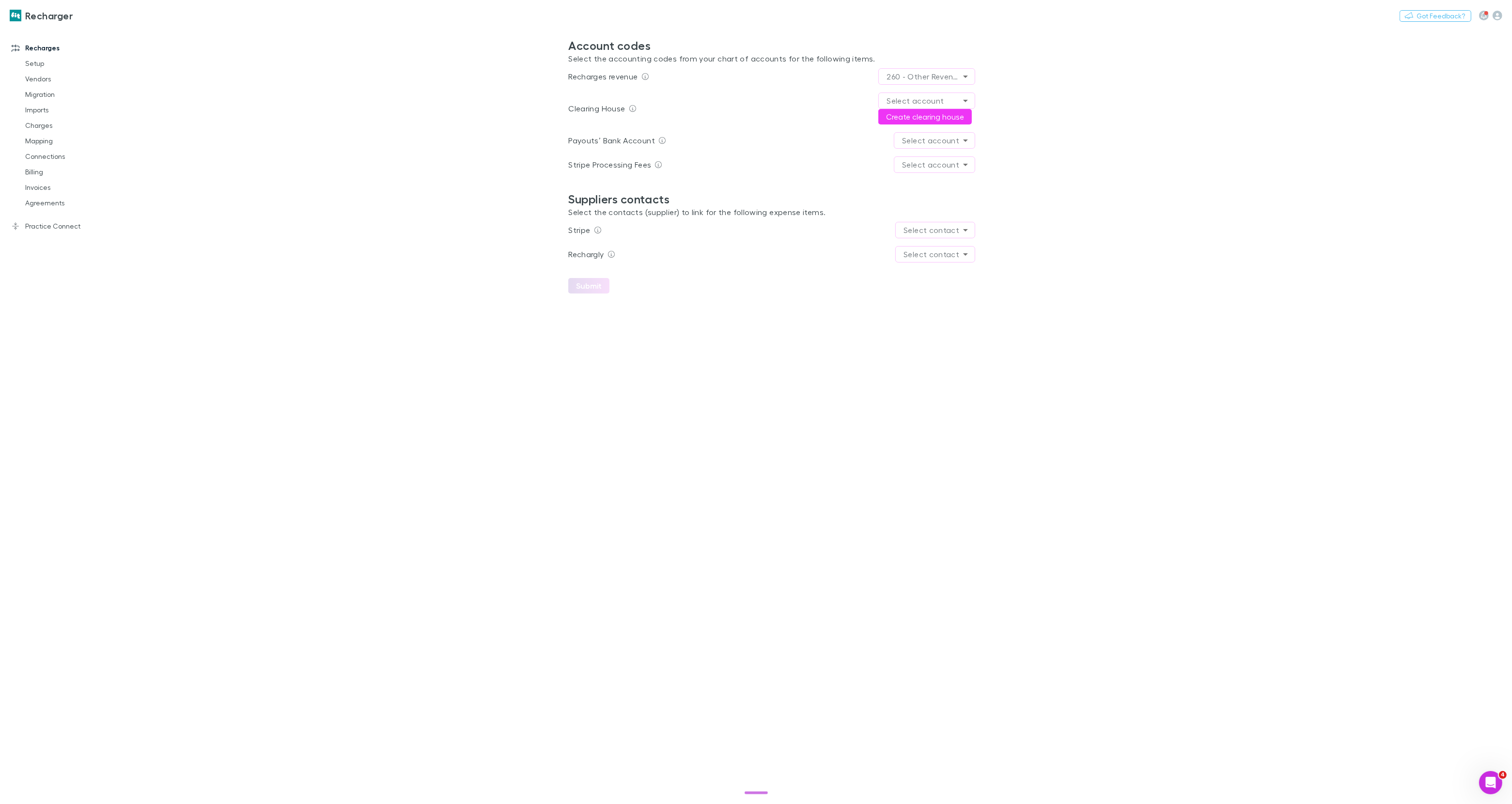
drag, startPoint x: 701, startPoint y: 515, endPoint x: 1013, endPoint y: 613, distance: 327.0
click at [701, 515] on main "**********" at bounding box center [822, 415] width 1379 height 777
click at [691, 612] on main "**********" at bounding box center [822, 415] width 1379 height 777
click at [1500, 786] on div "Open Intercom Messenger" at bounding box center [1489, 782] width 23 height 23
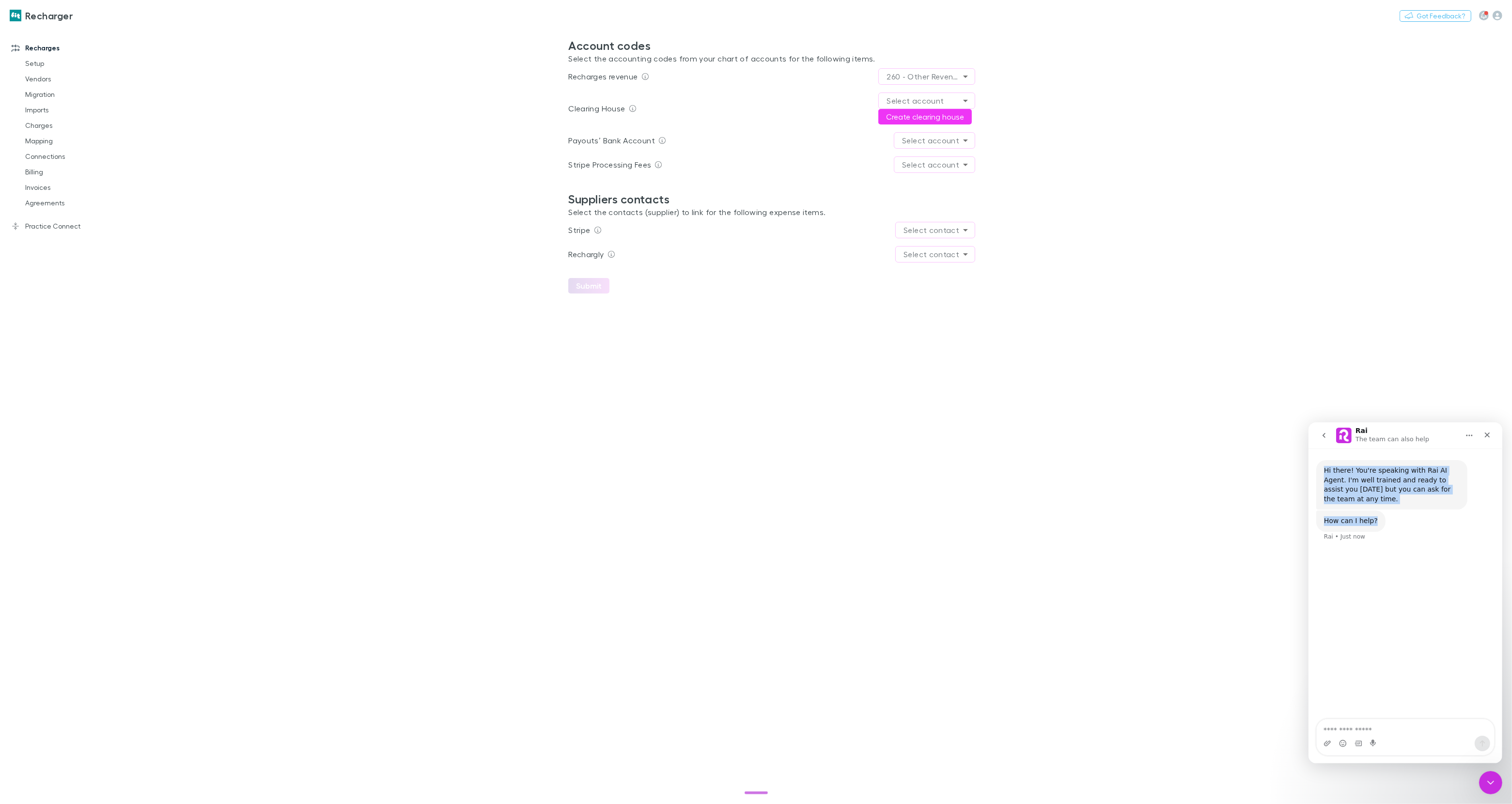
drag, startPoint x: 1375, startPoint y: 523, endPoint x: 1306, endPoint y: 465, distance: 90.1
click at [1308, 465] on html "Rai The team can also help Hi there! You're speaking with Rai AI Agent. I'm wel…" at bounding box center [1405, 592] width 194 height 341
copy div "Hi there! You're speaking with Rai AI Agent. I'm well trained and ready to assi…"
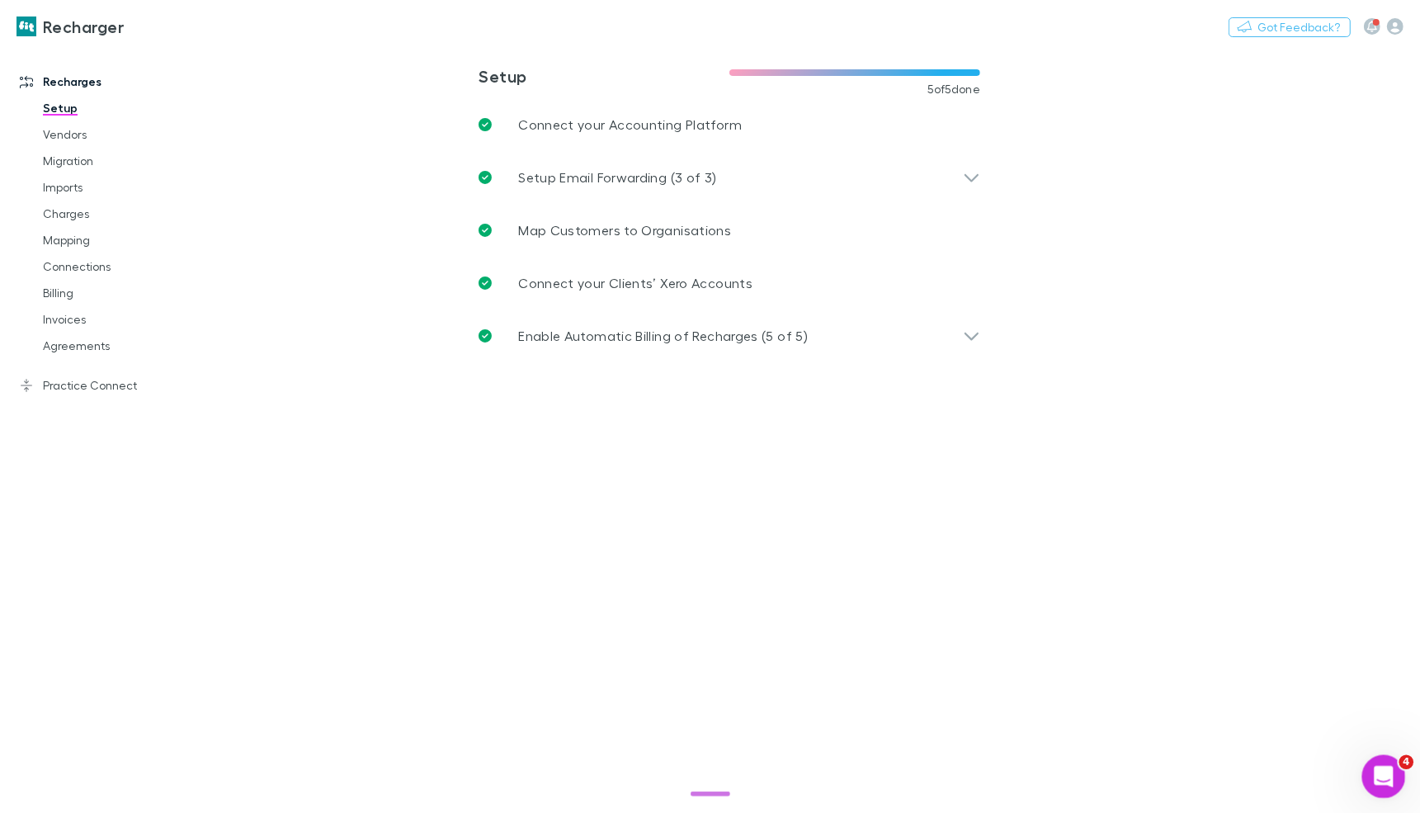
click at [1389, 783] on div "Open Intercom Messenger" at bounding box center [1381, 774] width 54 height 54
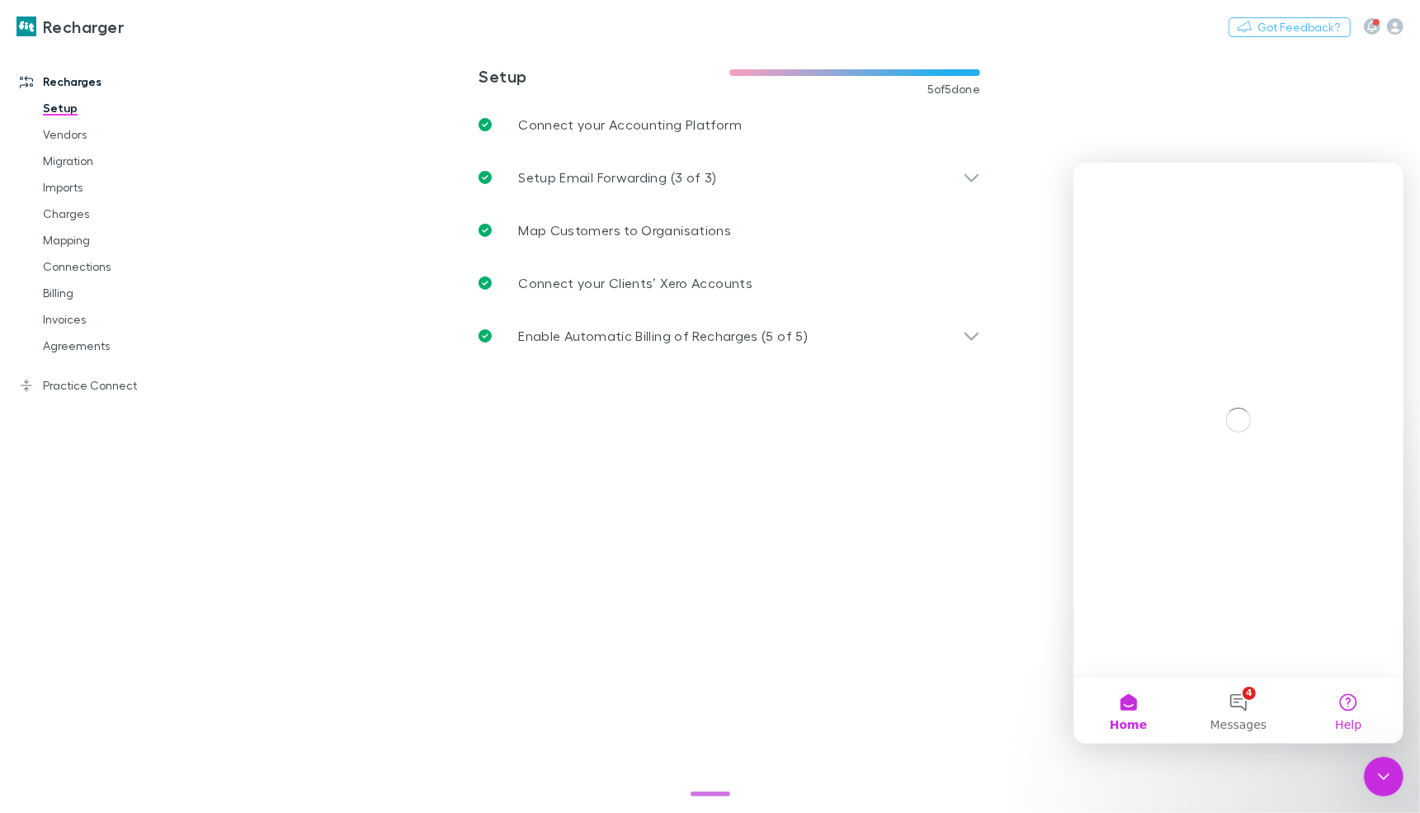
click at [1340, 702] on button "Help" at bounding box center [1348, 710] width 110 height 66
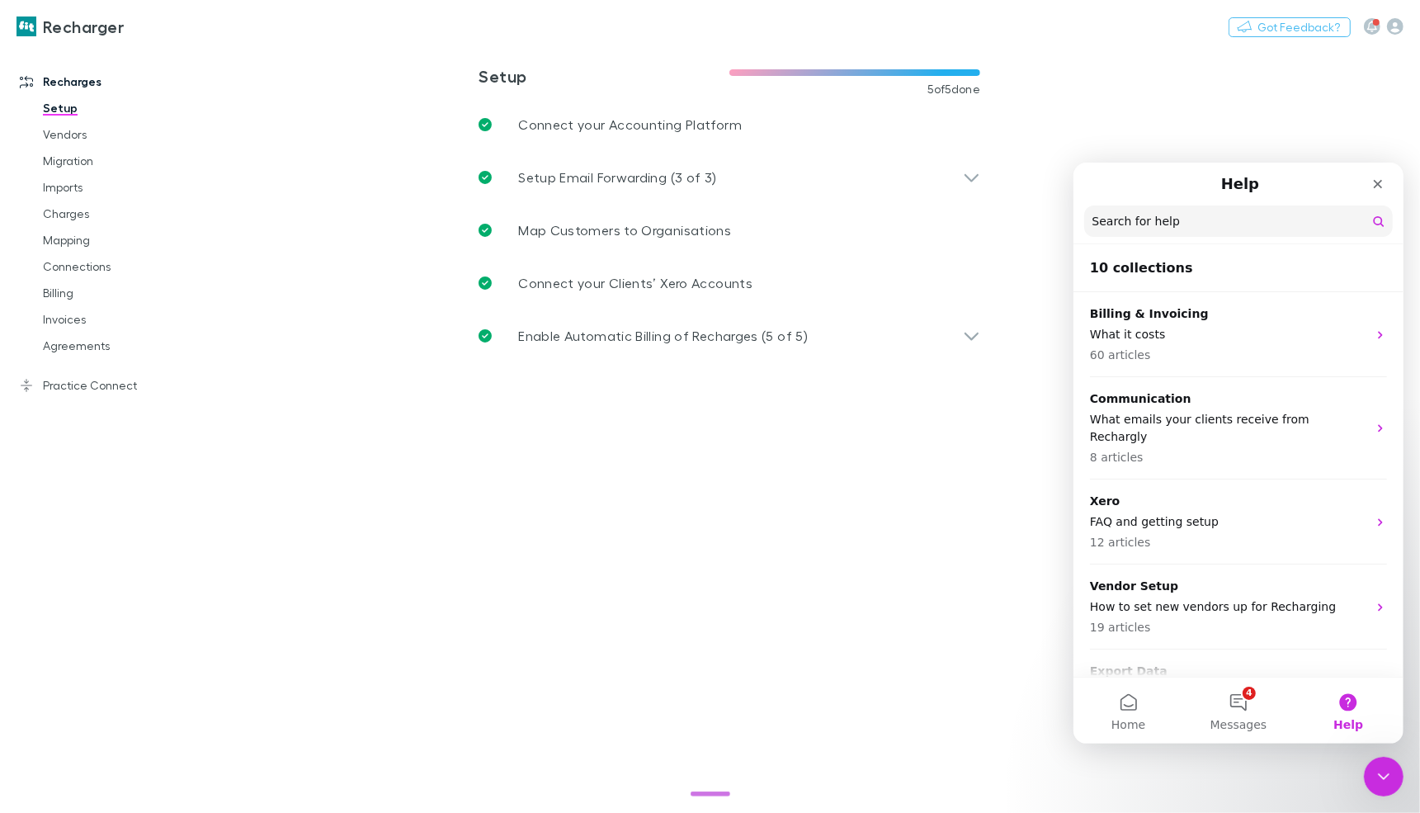
click at [1165, 210] on input "Search for help" at bounding box center [1238, 220] width 309 height 31
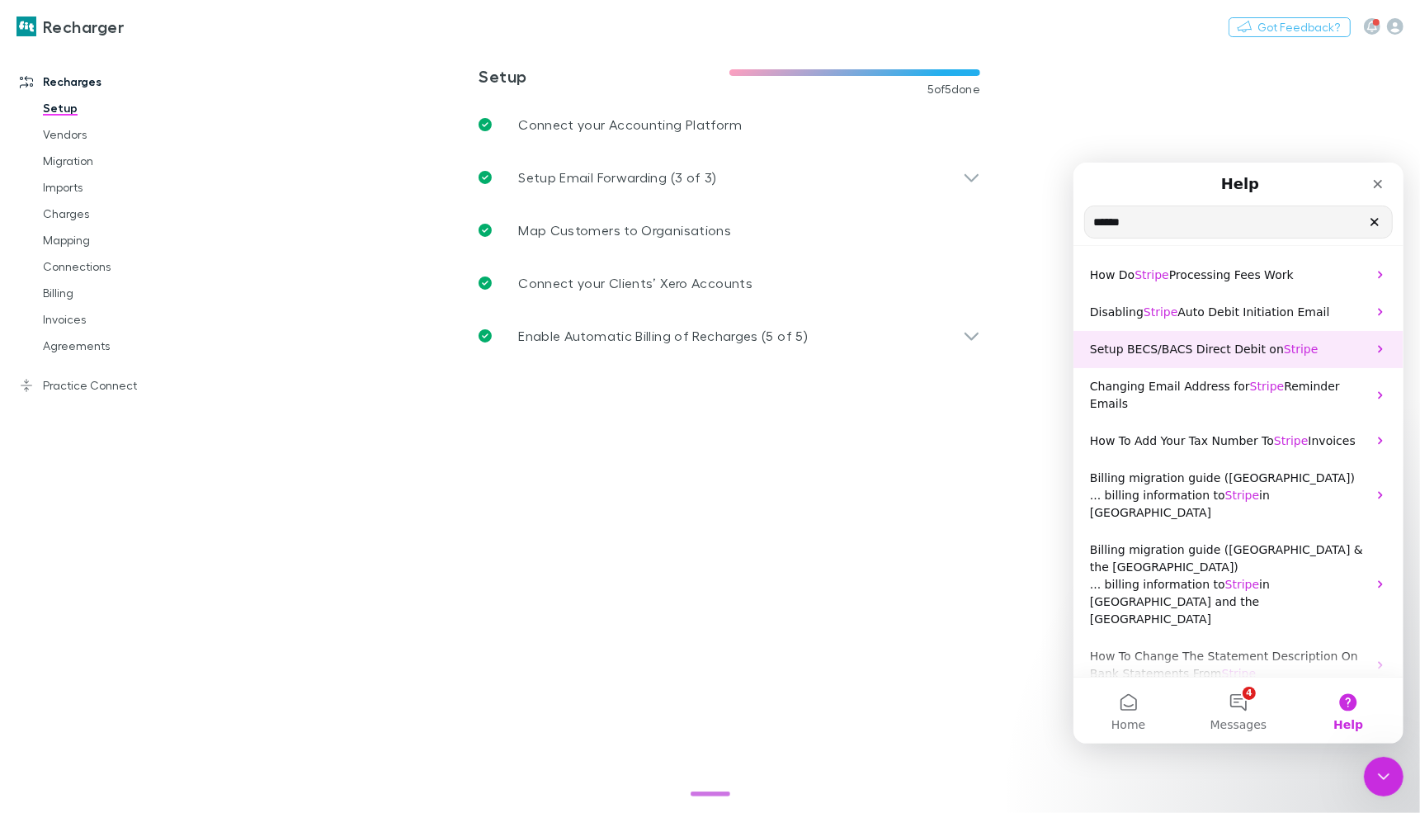
scroll to position [54, 0]
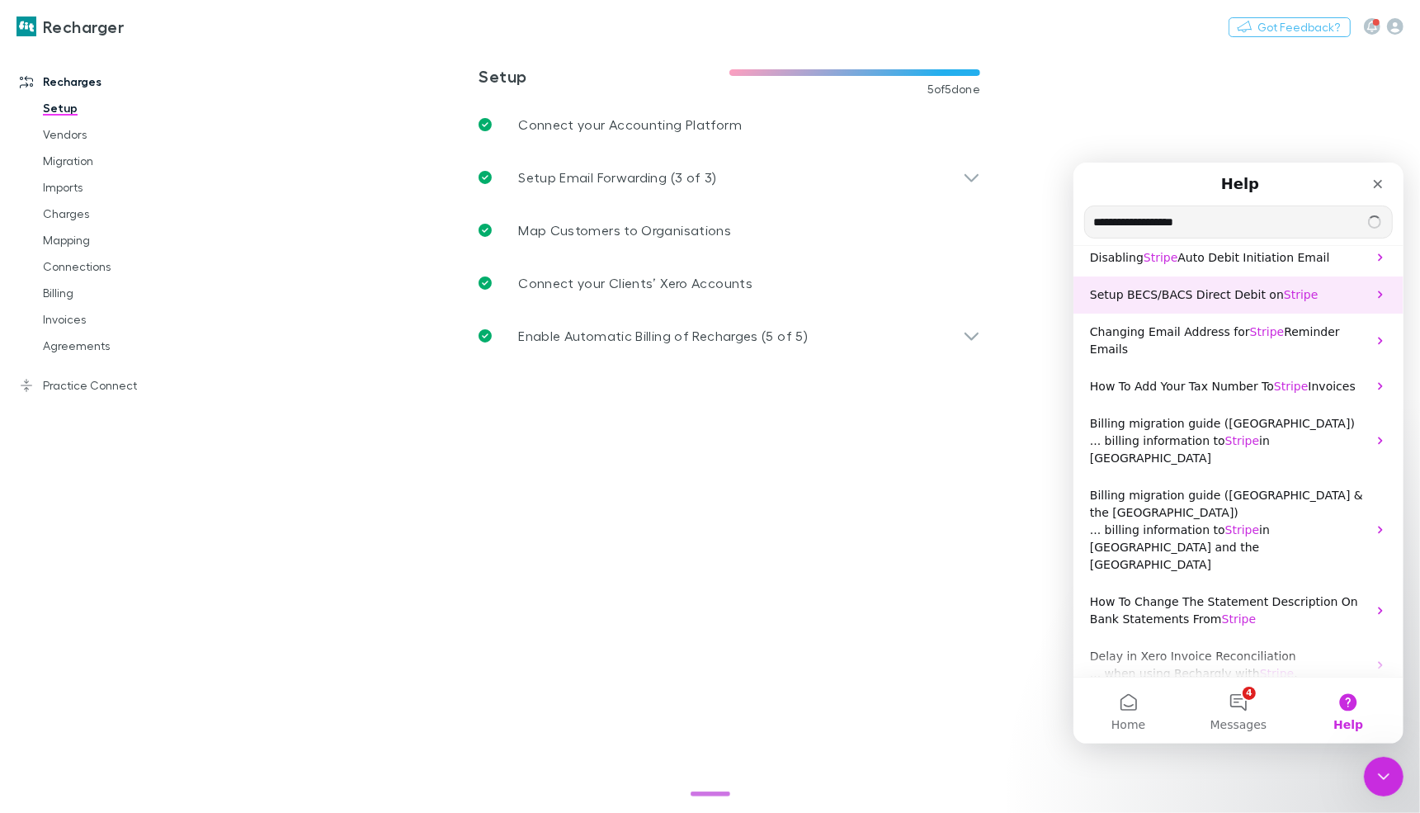
type input "**********"
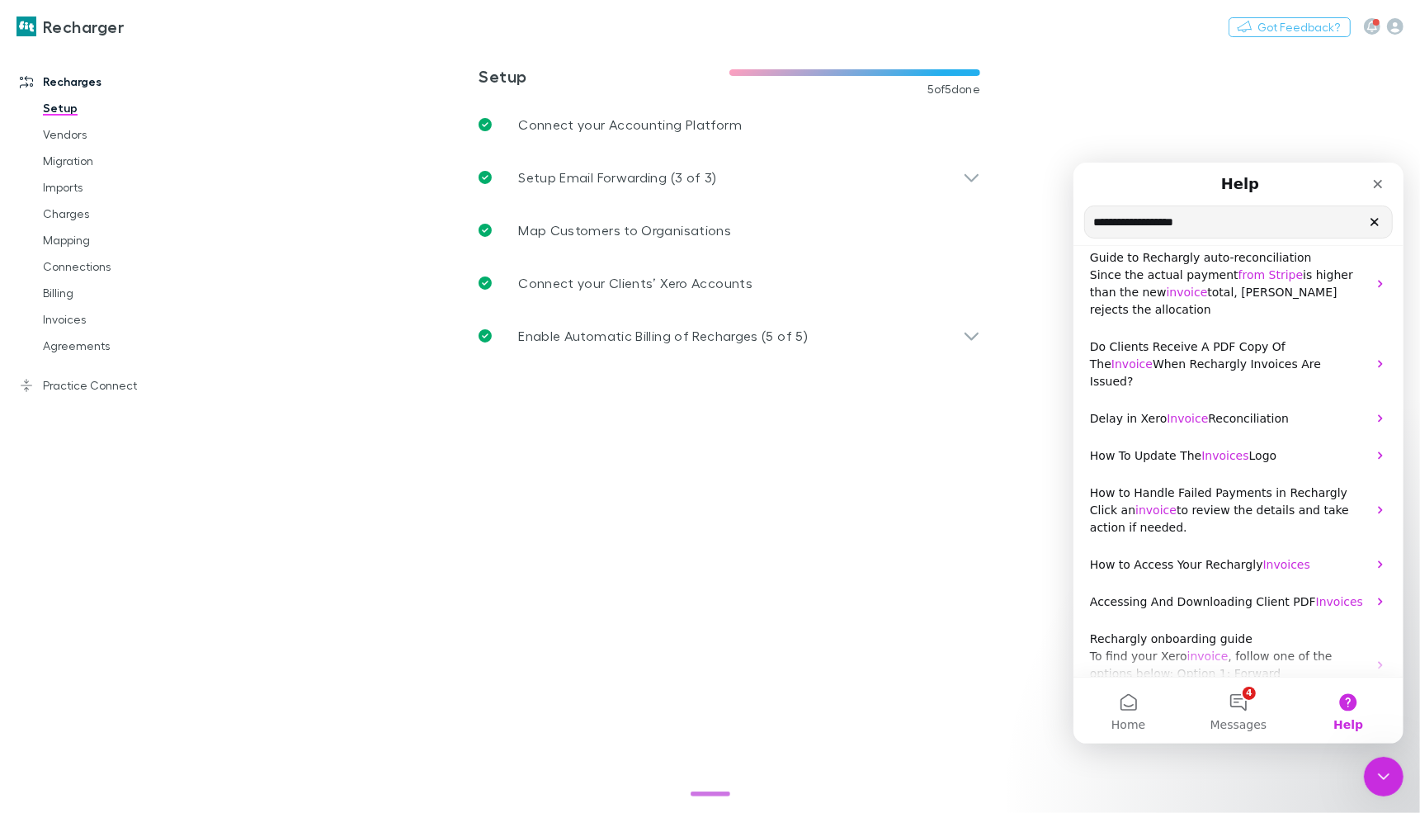
scroll to position [0, 0]
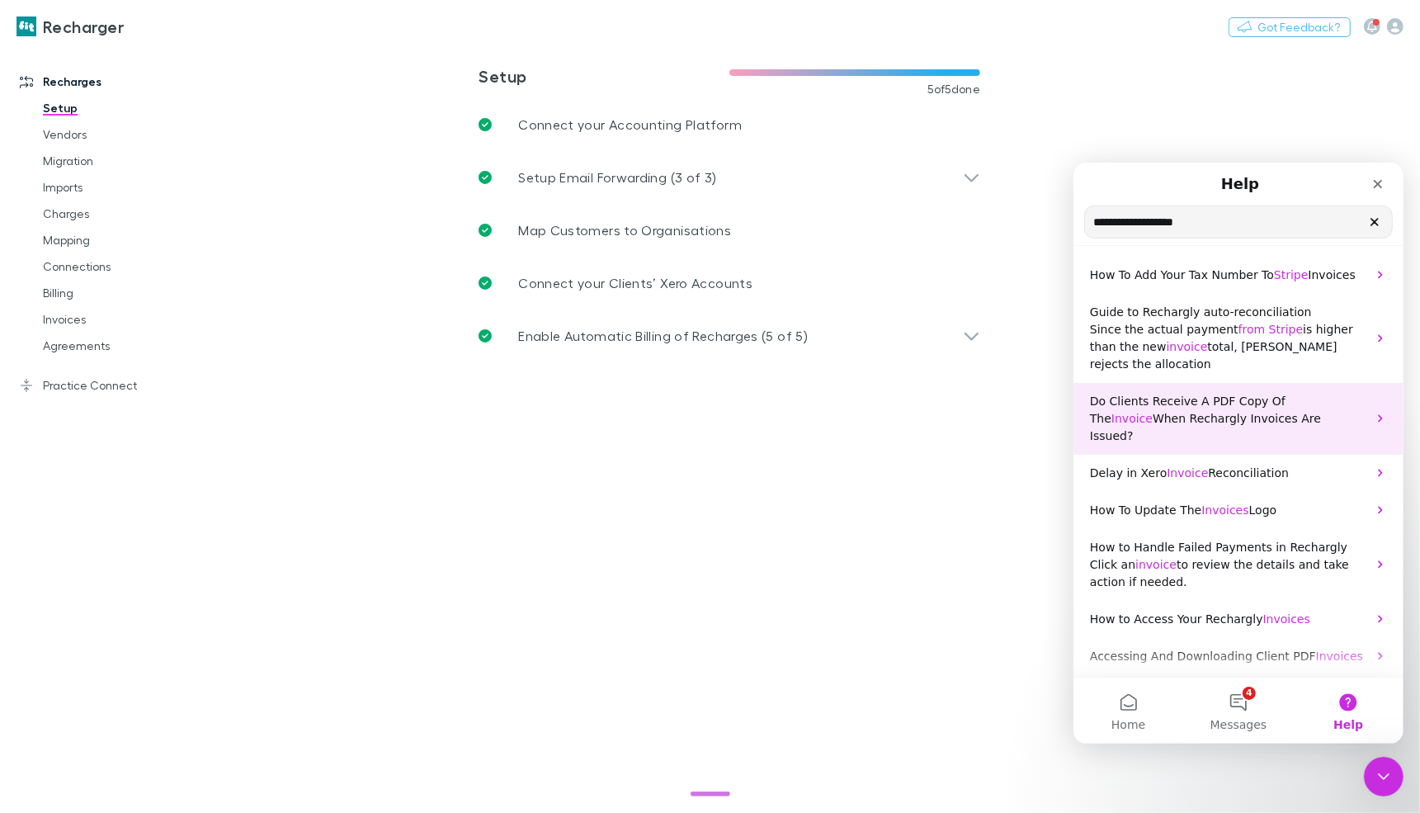
click at [1199, 394] on span "Do Clients Receive A PDF Copy Of The" at bounding box center [1187, 409] width 196 height 31
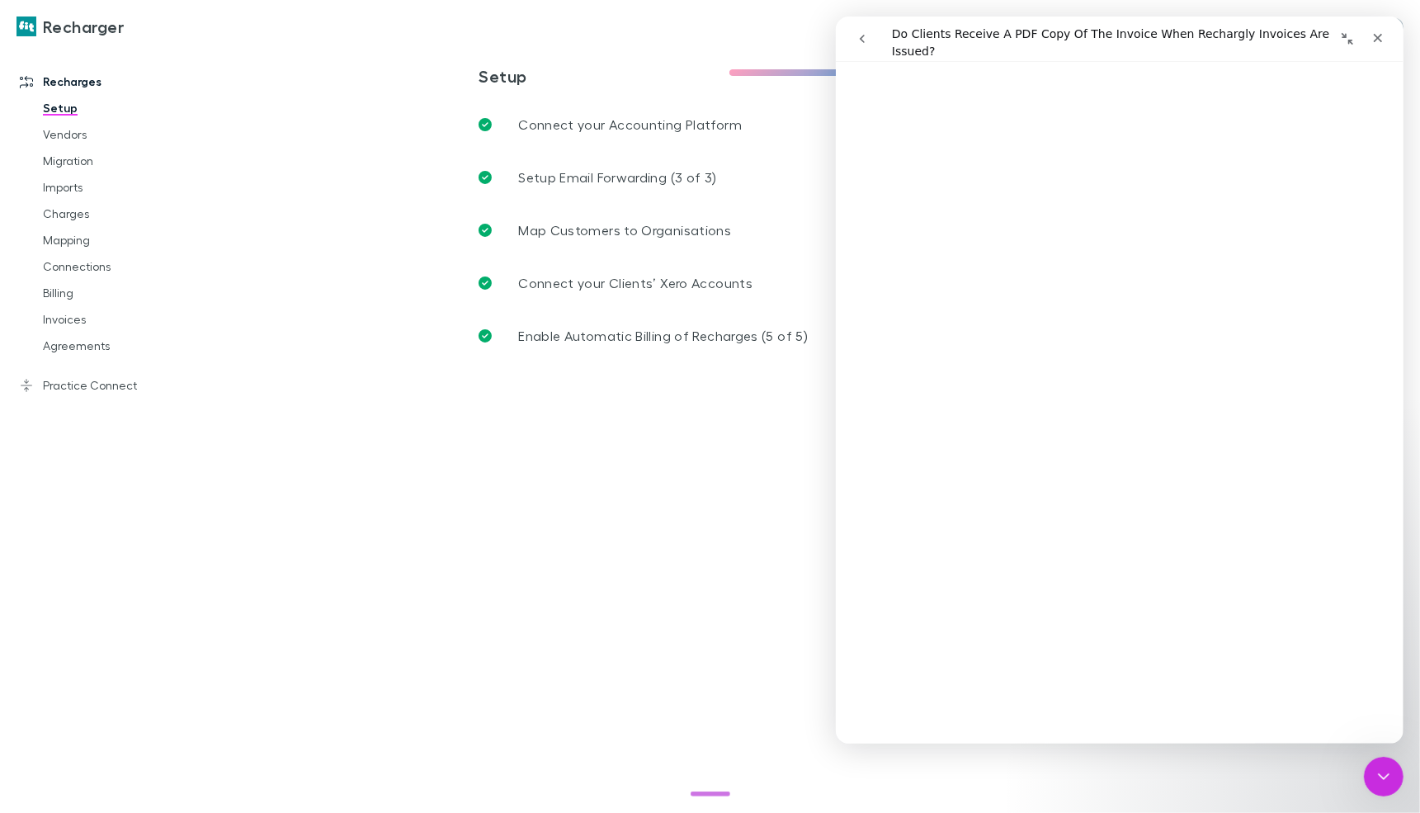
scroll to position [791, 0]
click at [1133, 744] on link "Open in help center" at bounding box center [1119, 750] width 132 height 13
